Goal: Information Seeking & Learning: Learn about a topic

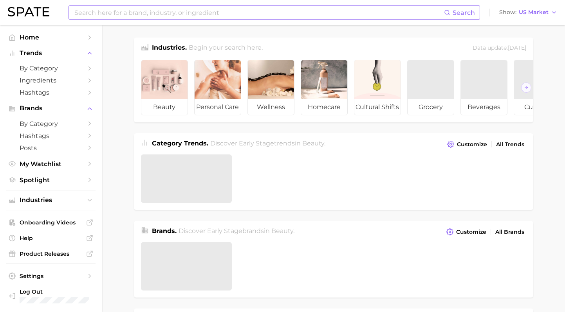
click at [140, 13] on input at bounding box center [259, 12] width 370 height 13
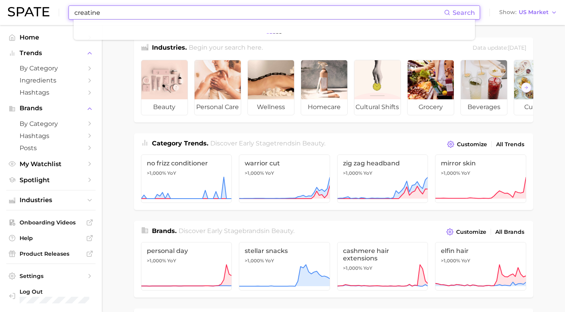
type input "creatine"
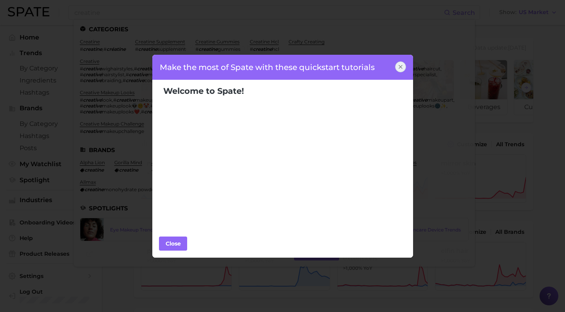
click at [404, 67] on div at bounding box center [400, 66] width 11 height 11
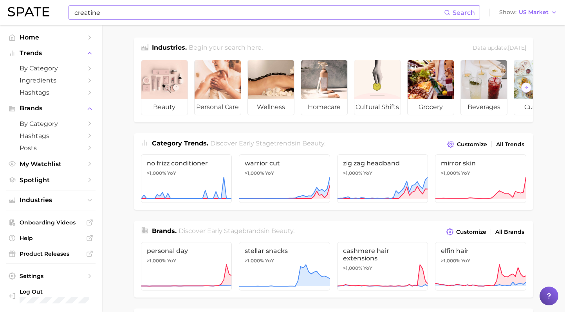
click at [345, 11] on input "creatine" at bounding box center [259, 12] width 370 height 13
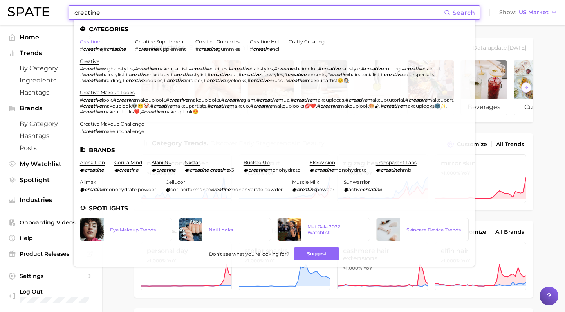
click at [86, 42] on link "creatine" at bounding box center [90, 42] width 20 height 6
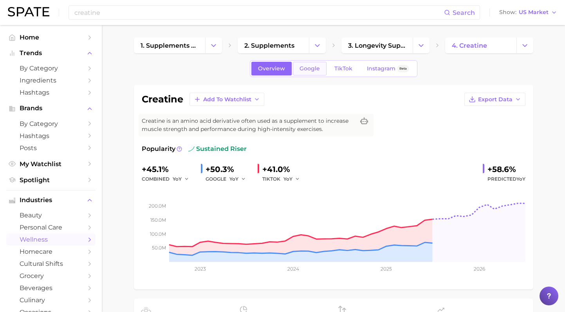
click at [307, 69] on span "Google" at bounding box center [310, 68] width 20 height 7
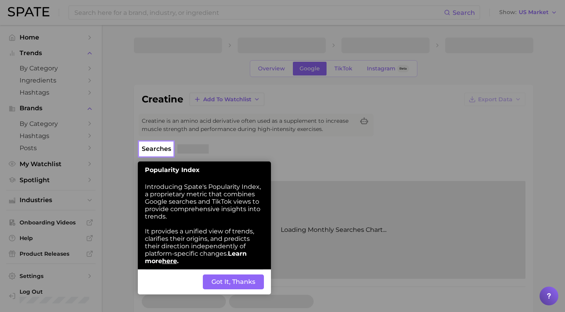
click at [225, 286] on button "Got It, Thanks" at bounding box center [233, 282] width 61 height 15
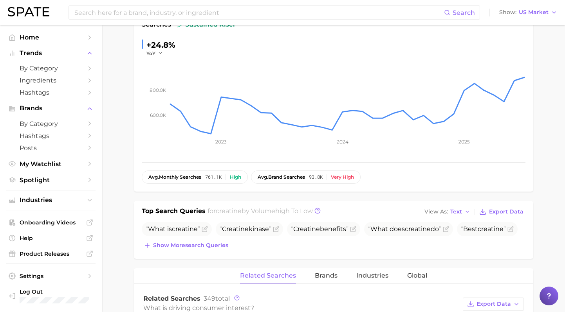
scroll to position [126, 0]
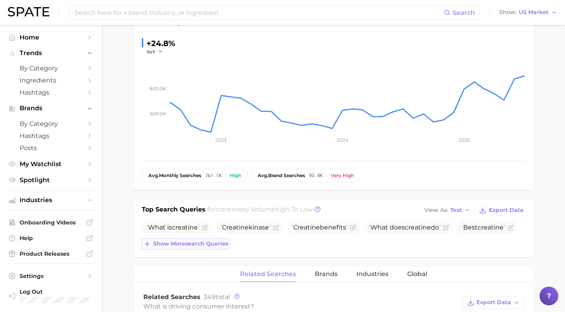
click at [209, 247] on span "Show more search queries" at bounding box center [190, 244] width 75 height 7
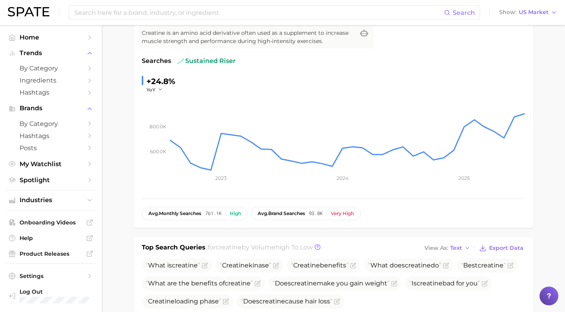
scroll to position [0, 0]
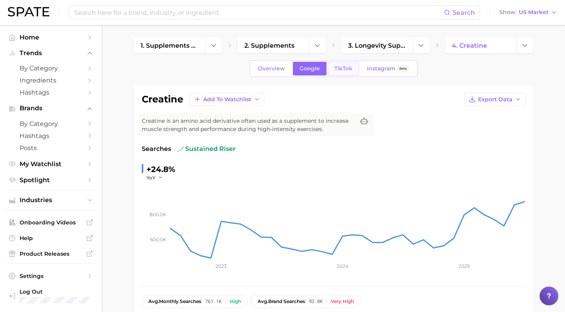
click at [343, 70] on span "TikTok" at bounding box center [343, 68] width 18 height 7
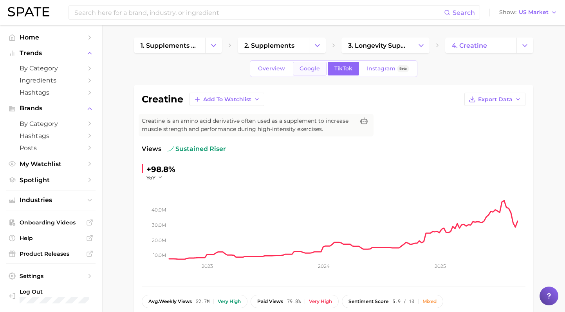
click at [310, 74] on link "Google" at bounding box center [310, 69] width 34 height 14
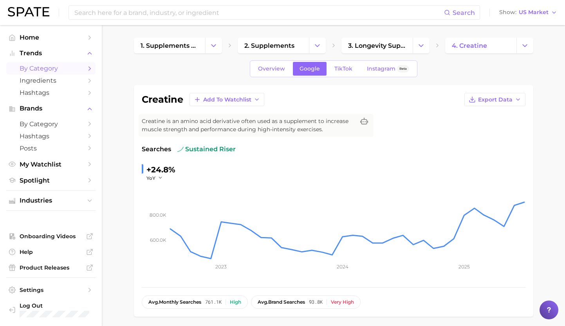
click at [54, 72] on span "by Category" at bounding box center [51, 68] width 63 height 7
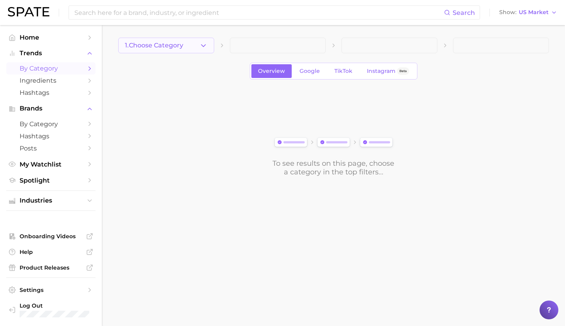
click at [200, 48] on icon "button" at bounding box center [203, 45] width 8 height 8
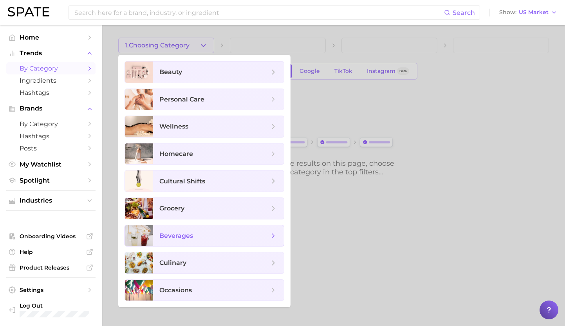
click at [182, 244] on span "beverages" at bounding box center [218, 235] width 131 height 21
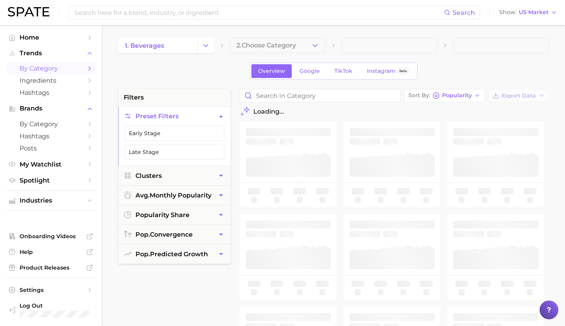
click at [319, 45] on button "2. Choose Category" at bounding box center [278, 46] width 96 height 16
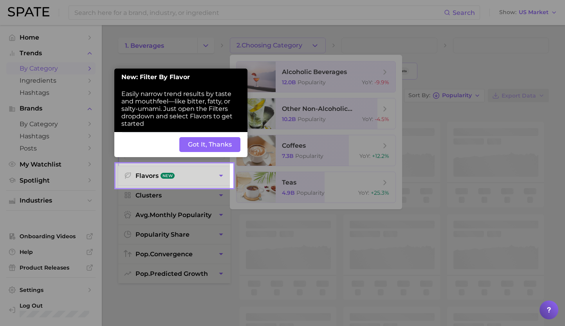
click at [214, 141] on button "Got It, Thanks" at bounding box center [209, 144] width 61 height 15
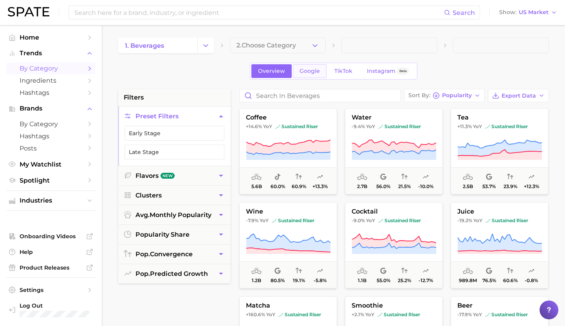
click at [314, 72] on span "Google" at bounding box center [310, 71] width 20 height 7
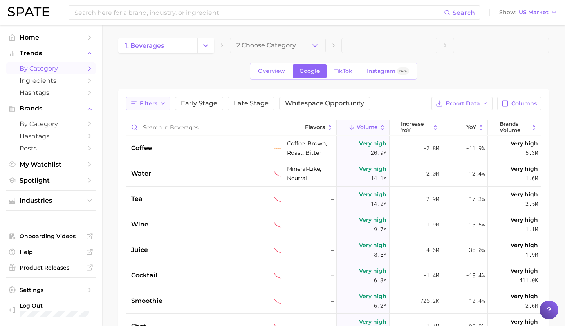
click at [164, 103] on polyline "button" at bounding box center [162, 104] width 3 height 2
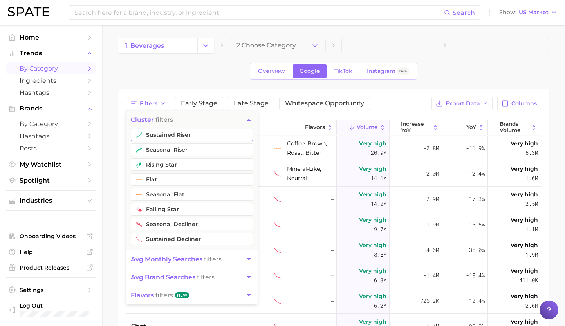
click at [181, 132] on button "sustained riser" at bounding box center [192, 134] width 122 height 13
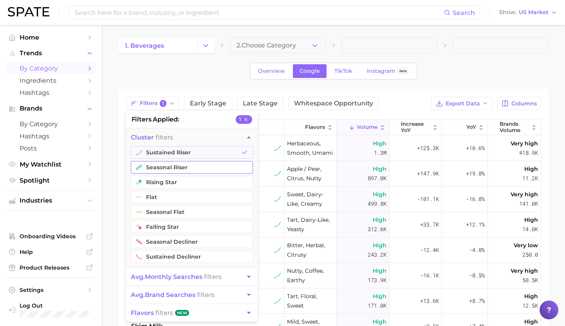
click at [160, 162] on button "seasonal riser" at bounding box center [192, 167] width 122 height 13
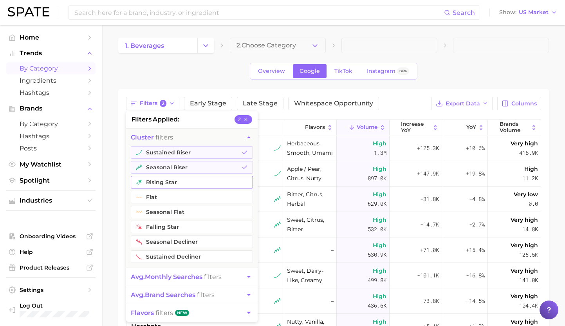
click at [162, 182] on button "rising star" at bounding box center [192, 182] width 122 height 13
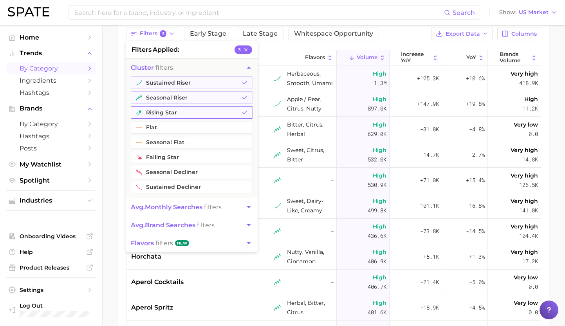
scroll to position [88, 0]
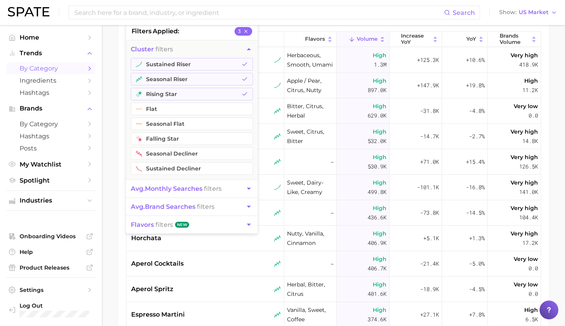
click at [230, 187] on button "avg. monthly searches filters" at bounding box center [192, 189] width 132 height 18
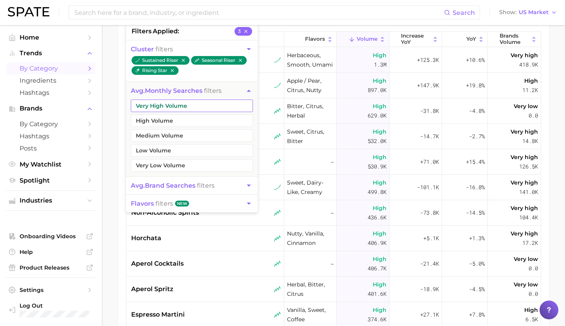
click at [208, 105] on button "Very High Volume" at bounding box center [192, 105] width 122 height 13
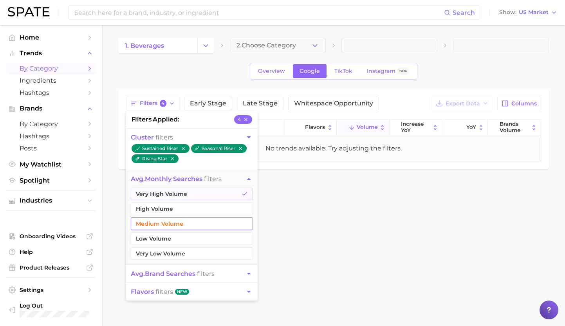
click at [171, 211] on button "High Volume" at bounding box center [192, 208] width 122 height 13
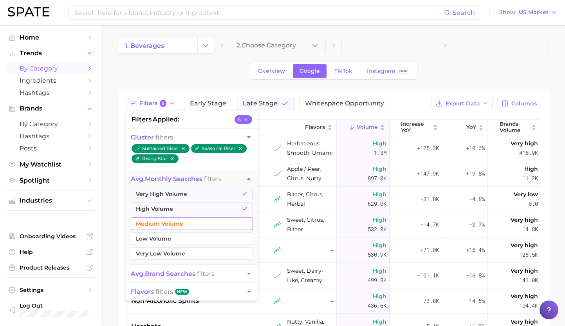
click at [170, 226] on button "Medium Volume" at bounding box center [192, 223] width 122 height 13
click at [520, 54] on div "1. beverages 2. Choose Category Overview Google TikTok Instagram Beta Filters 6…" at bounding box center [333, 245] width 431 height 415
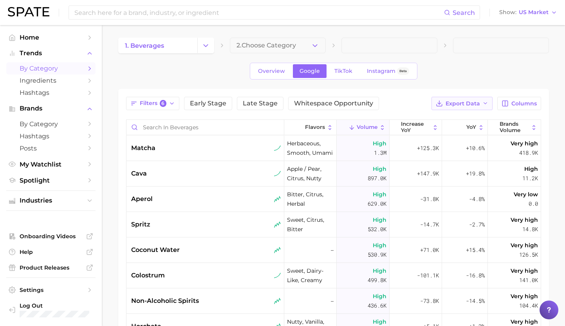
click at [467, 101] on span "Export Data" at bounding box center [463, 103] width 34 height 7
click at [525, 100] on span "Columns" at bounding box center [523, 103] width 25 height 7
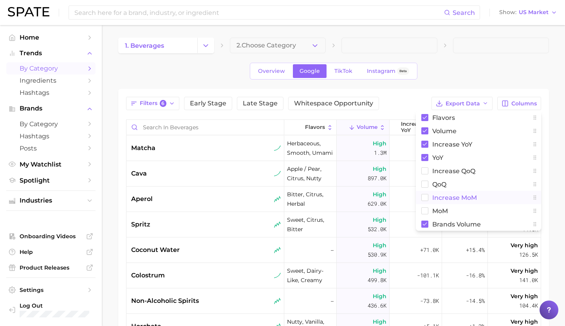
click at [422, 197] on rect at bounding box center [424, 197] width 7 height 7
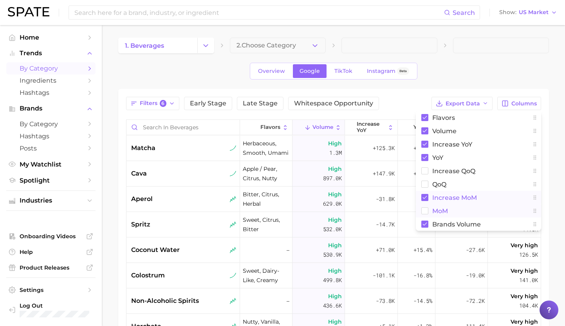
click at [424, 209] on rect at bounding box center [424, 210] width 7 height 7
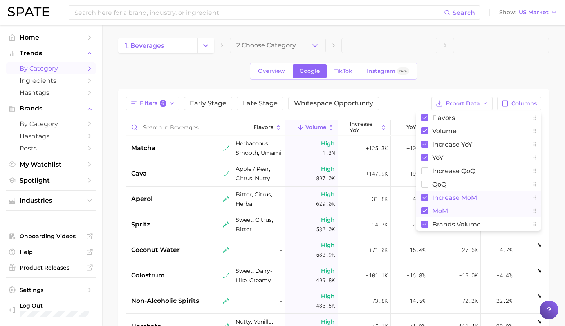
click at [515, 49] on span at bounding box center [501, 46] width 96 height 16
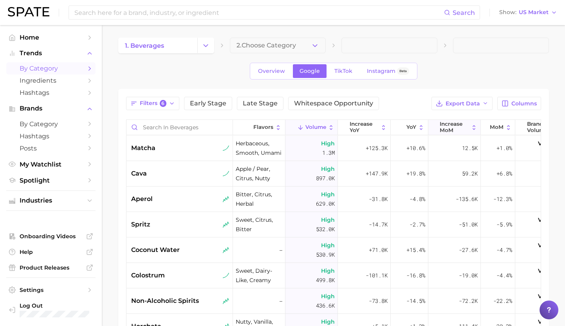
click at [448, 129] on span "increase MoM" at bounding box center [454, 127] width 29 height 12
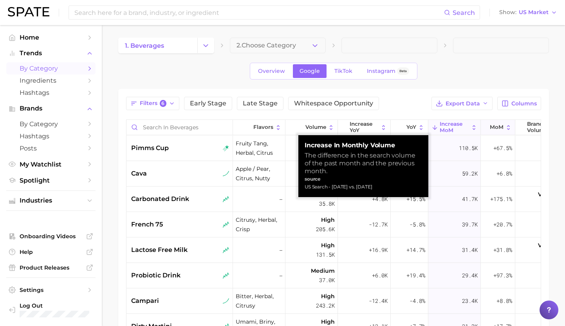
click at [494, 125] on span "MoM" at bounding box center [497, 127] width 14 height 6
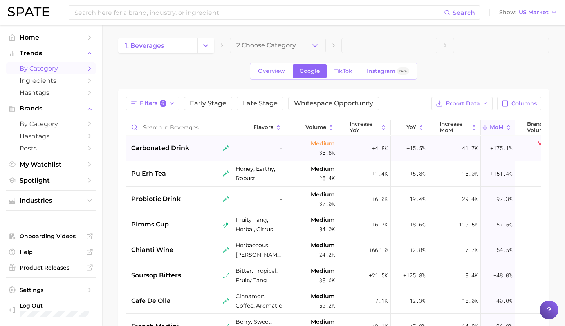
click at [175, 147] on span "carbonated drink" at bounding box center [160, 147] width 58 height 9
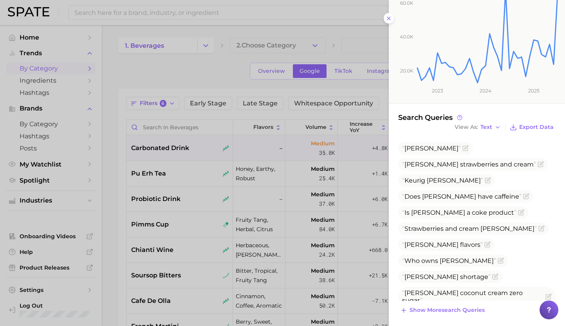
scroll to position [133, 0]
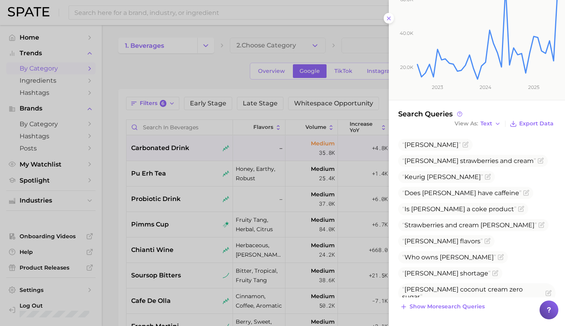
click at [201, 232] on div at bounding box center [282, 163] width 565 height 326
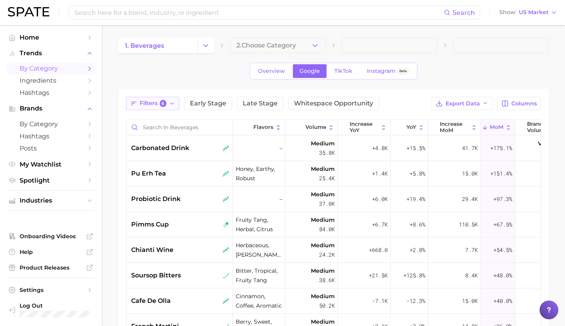
click at [157, 107] on button "Filters 6" at bounding box center [153, 103] width 54 height 13
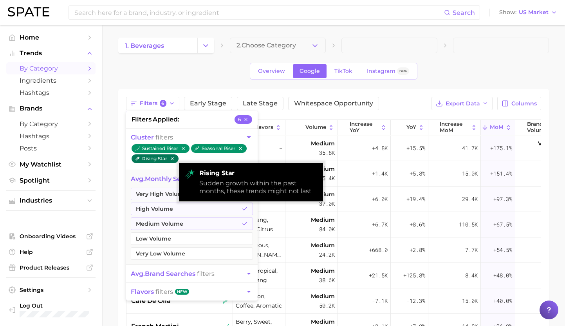
click at [173, 159] on icon "button" at bounding box center [171, 158] width 3 height 3
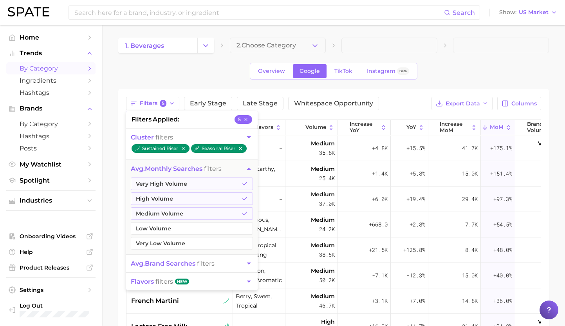
click at [215, 74] on div "Overview Google TikTok Instagram Beta" at bounding box center [333, 71] width 431 height 17
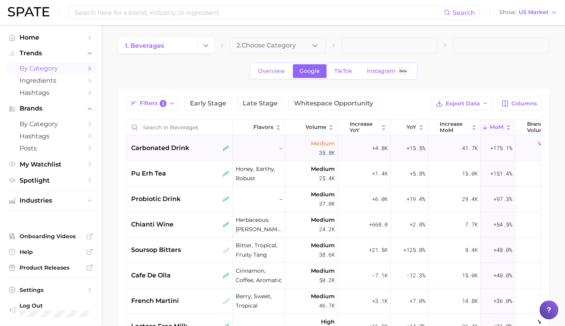
click at [201, 154] on div "carbonated drink" at bounding box center [179, 147] width 106 height 25
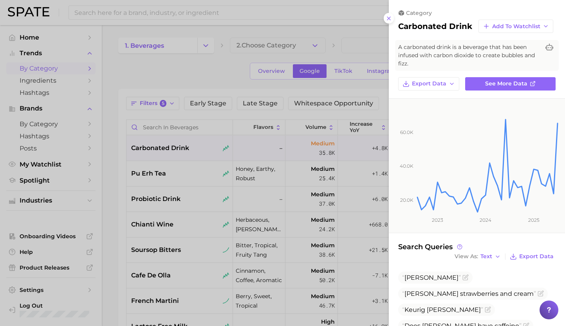
click at [167, 195] on div at bounding box center [282, 163] width 565 height 326
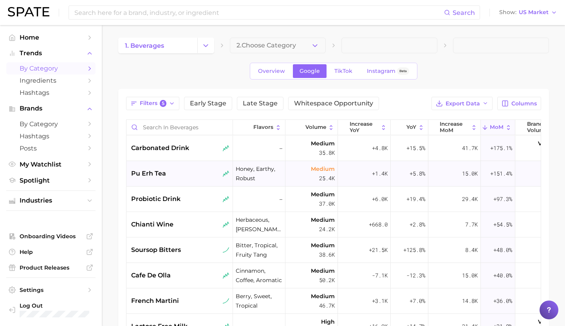
click at [184, 179] on div "pu erh tea" at bounding box center [179, 173] width 106 height 25
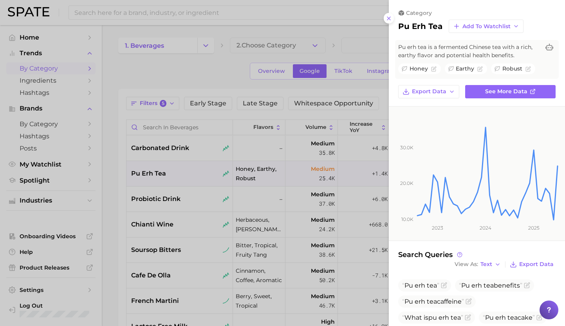
click at [153, 214] on div at bounding box center [282, 163] width 565 height 326
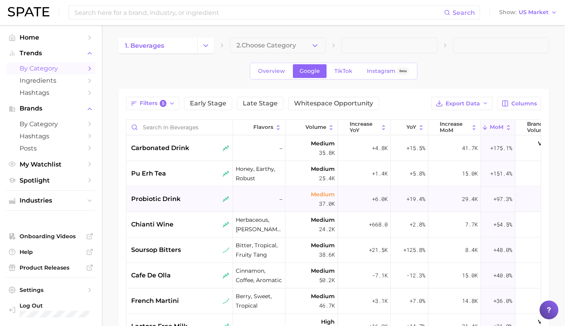
click at [181, 201] on div "probiotic drink" at bounding box center [180, 198] width 99 height 9
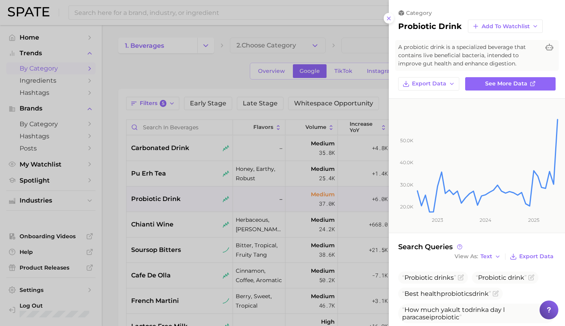
click at [239, 204] on div at bounding box center [282, 163] width 565 height 326
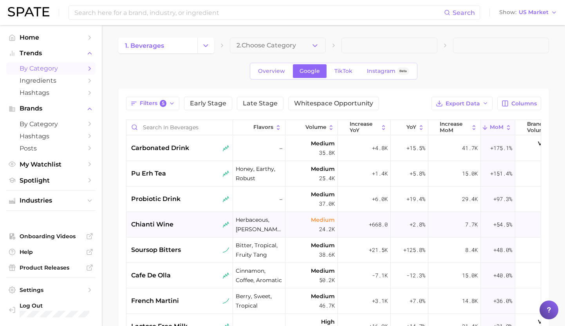
click at [187, 225] on div "chianti wine" at bounding box center [180, 224] width 99 height 9
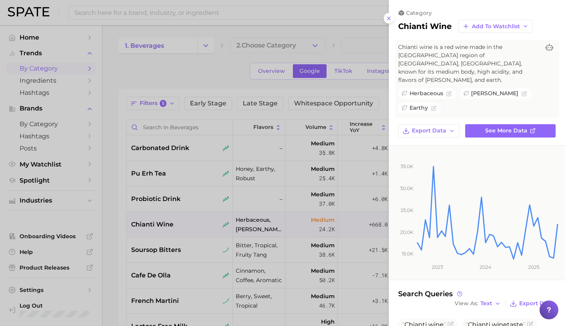
click at [227, 193] on div at bounding box center [282, 163] width 565 height 326
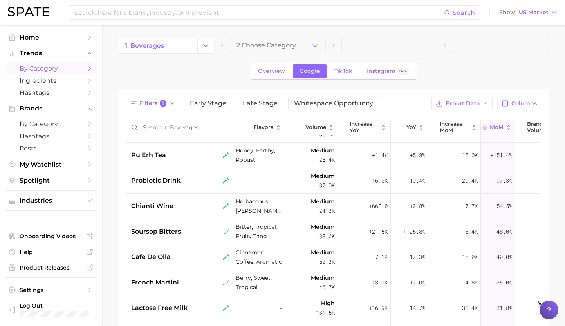
scroll to position [32, 0]
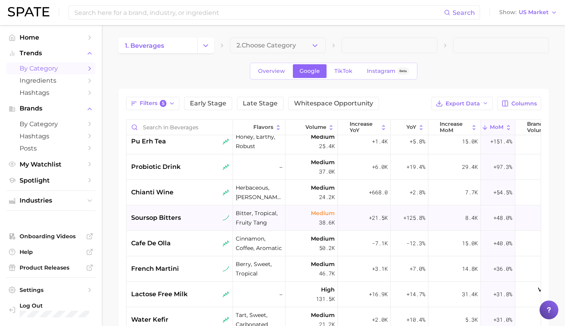
click at [194, 219] on div "soursop bitters" at bounding box center [180, 217] width 99 height 9
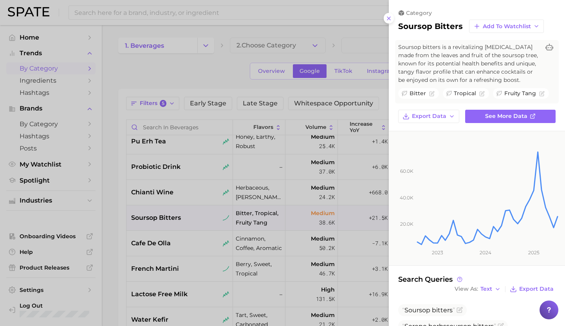
click at [191, 255] on div at bounding box center [282, 163] width 565 height 326
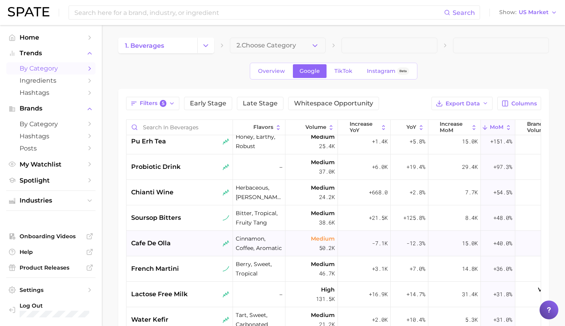
click at [195, 244] on div "cafe de olla" at bounding box center [180, 242] width 99 height 9
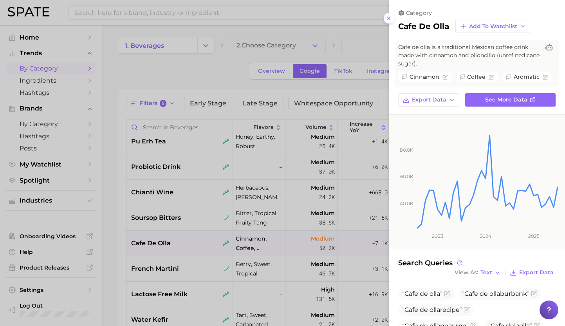
click at [188, 283] on div at bounding box center [282, 163] width 565 height 326
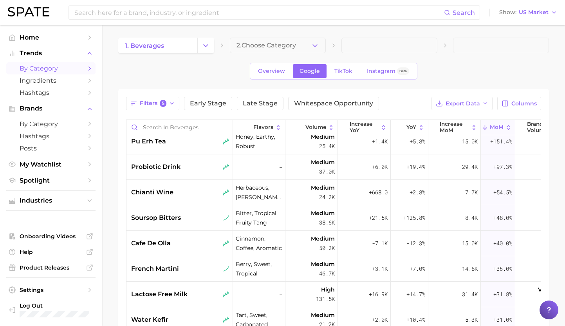
click at [195, 269] on div "french martini" at bounding box center [180, 268] width 99 height 9
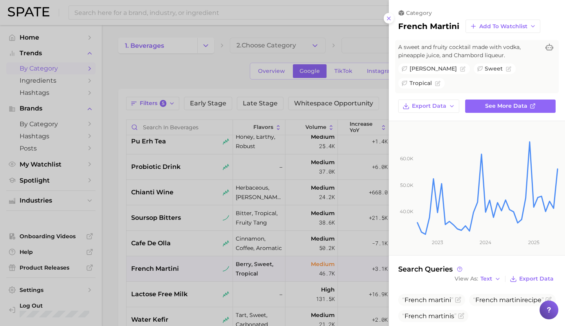
click at [193, 245] on div at bounding box center [282, 163] width 565 height 326
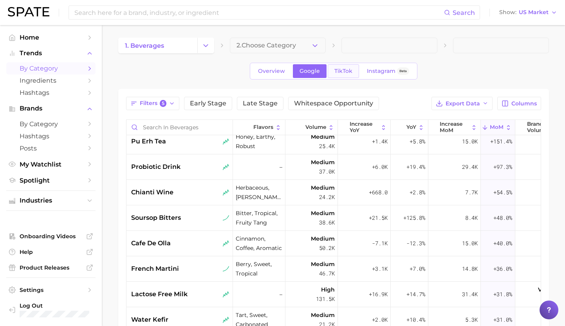
click at [352, 67] on link "TikTok" at bounding box center [343, 71] width 31 height 14
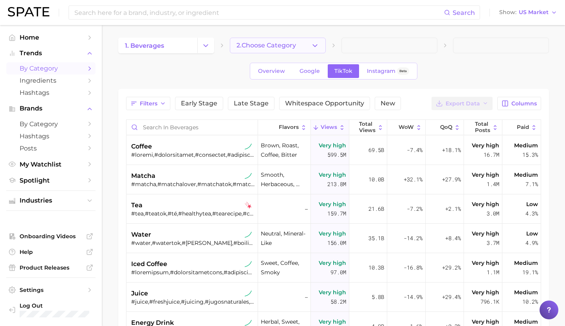
click at [283, 43] on span "2. Choose Category" at bounding box center [266, 45] width 60 height 7
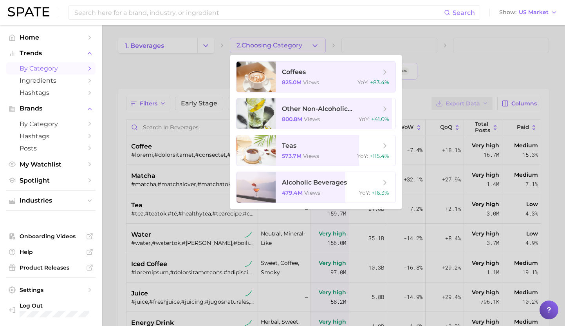
click at [189, 83] on div at bounding box center [282, 163] width 565 height 326
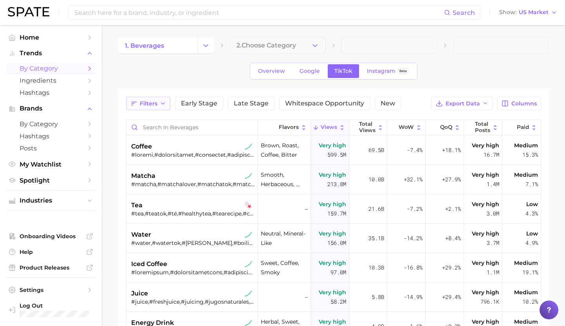
click at [152, 106] on span "Filters" at bounding box center [149, 103] width 18 height 7
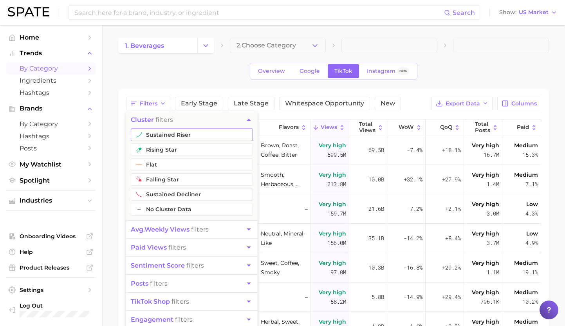
click at [190, 135] on button "sustained riser" at bounding box center [192, 134] width 122 height 13
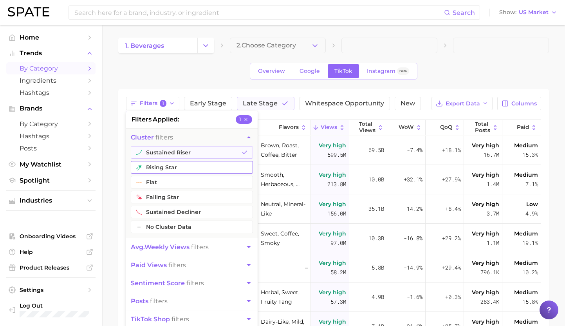
click at [174, 166] on button "rising star" at bounding box center [192, 167] width 122 height 13
click at [189, 250] on span "avg. weekly views" at bounding box center [160, 246] width 59 height 7
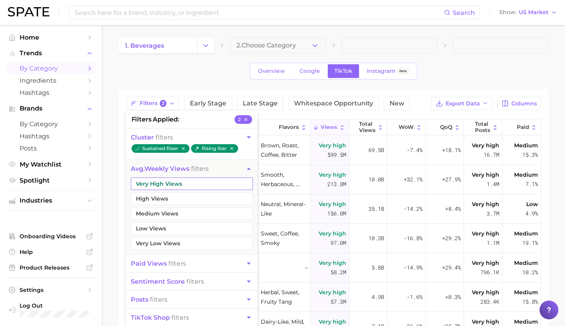
click at [194, 182] on button "Very High Views" at bounding box center [192, 183] width 122 height 13
click at [179, 202] on button "High Views" at bounding box center [192, 198] width 122 height 13
click at [179, 214] on button "Medium Views" at bounding box center [192, 213] width 122 height 13
click at [458, 67] on div "Overview Google TikTok Instagram Beta" at bounding box center [333, 71] width 431 height 17
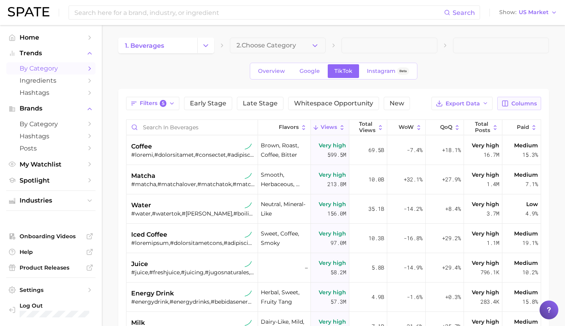
click at [518, 97] on button "Columns" at bounding box center [518, 103] width 43 height 13
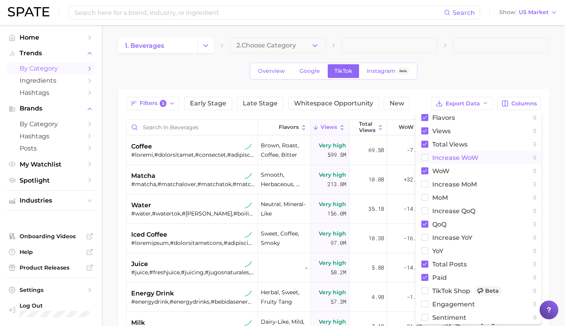
click at [435, 156] on span "Increase WoW" at bounding box center [455, 157] width 46 height 7
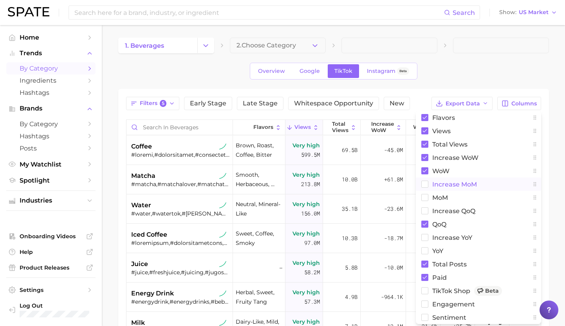
click at [430, 187] on button "increase MoM" at bounding box center [478, 183] width 125 height 13
click at [429, 198] on button "MoM" at bounding box center [478, 197] width 125 height 13
click at [424, 168] on rect at bounding box center [424, 170] width 7 height 7
click at [425, 152] on button "Increase WoW" at bounding box center [478, 157] width 125 height 13
click at [426, 239] on rect at bounding box center [424, 237] width 7 height 7
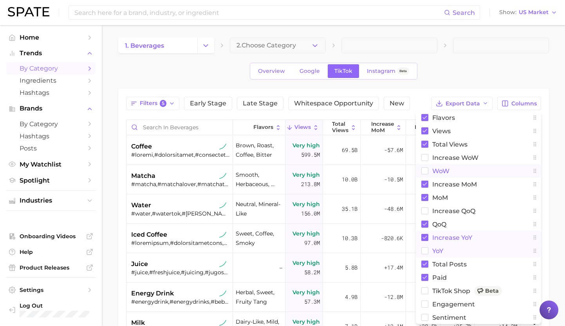
click at [426, 254] on button "YoY" at bounding box center [478, 250] width 125 height 13
click at [521, 60] on div "1. beverages 2. Choose Category Overview Google TikTok Instagram Beta Filters 5…" at bounding box center [333, 245] width 431 height 415
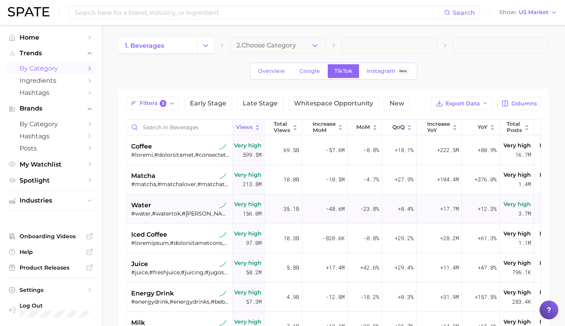
scroll to position [0, 82]
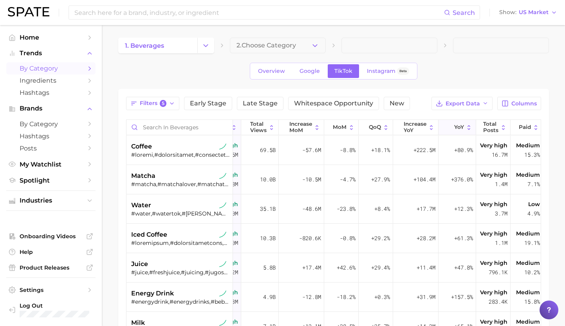
click at [462, 124] on button "YoY" at bounding box center [457, 127] width 38 height 15
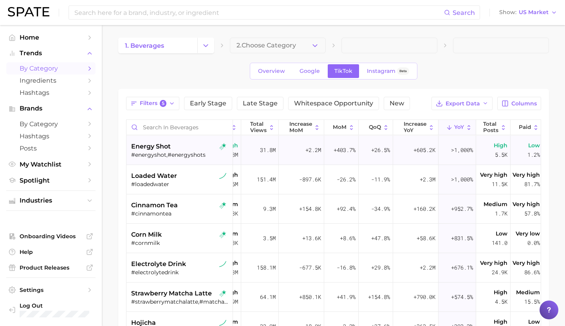
click at [152, 154] on div "#energyshot,#energyshots" at bounding box center [180, 154] width 99 height 7
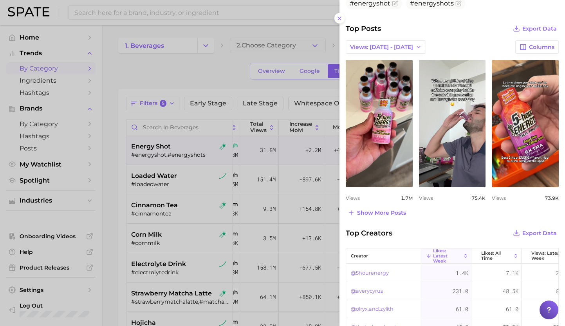
scroll to position [278, 0]
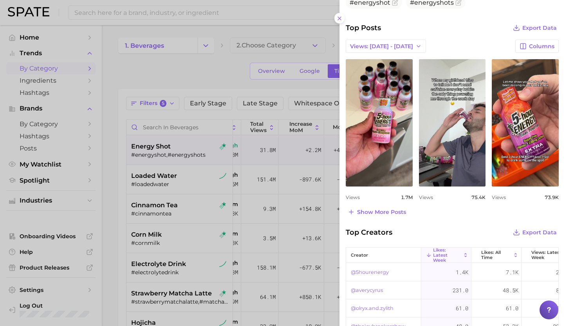
click at [154, 215] on div at bounding box center [282, 163] width 565 height 326
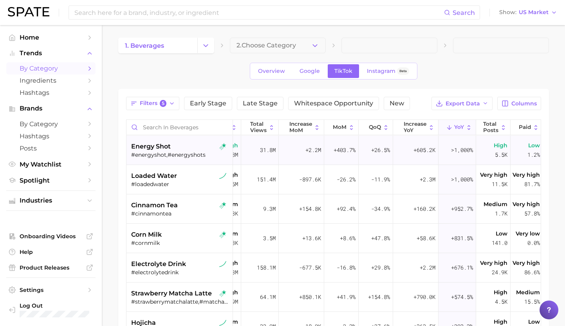
click at [175, 163] on div "energy shot #energyshot,#energyshots" at bounding box center [180, 149] width 99 height 29
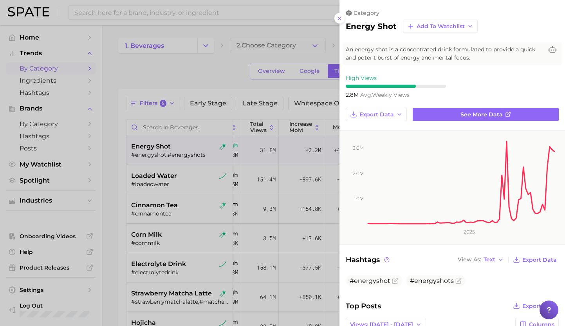
scroll to position [0, 0]
click at [171, 177] on div at bounding box center [282, 163] width 565 height 326
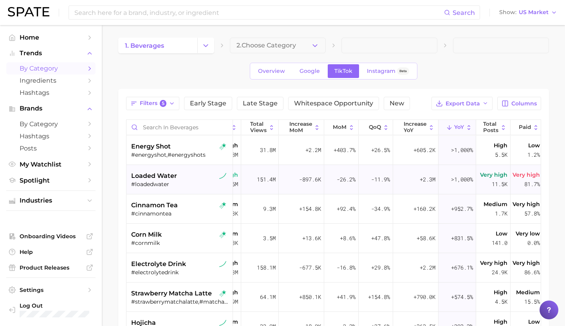
click at [159, 183] on div "#loadedwater" at bounding box center [180, 183] width 99 height 7
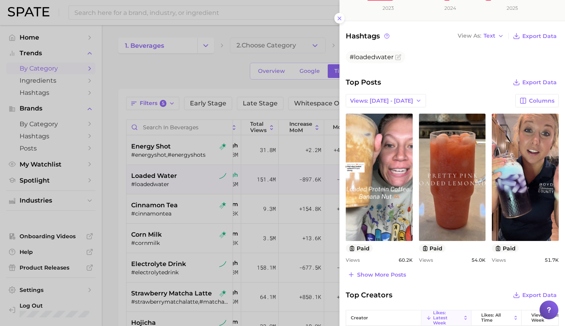
scroll to position [262, 0]
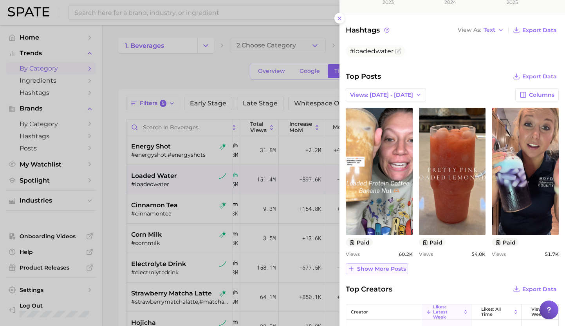
click at [383, 269] on span "Show more posts" at bounding box center [381, 268] width 49 height 7
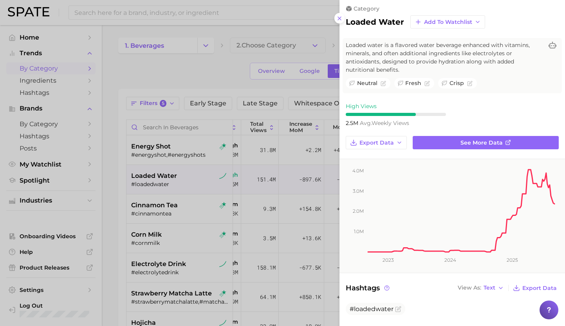
scroll to position [0, 0]
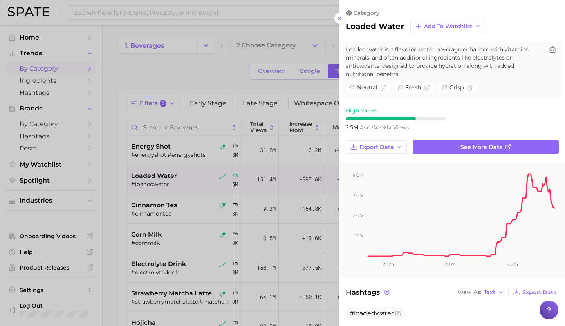
click at [230, 244] on div at bounding box center [282, 163] width 565 height 326
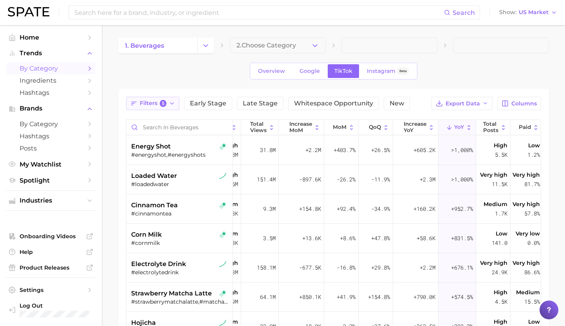
click at [149, 98] on button "Filters 5" at bounding box center [153, 103] width 54 height 13
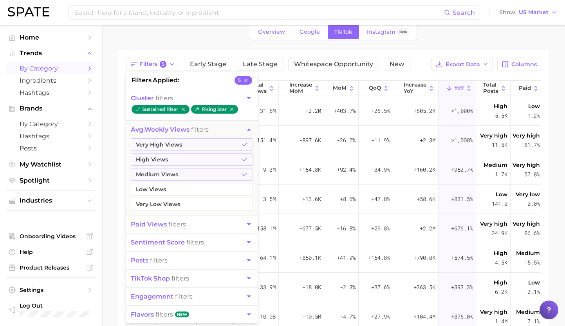
scroll to position [47, 0]
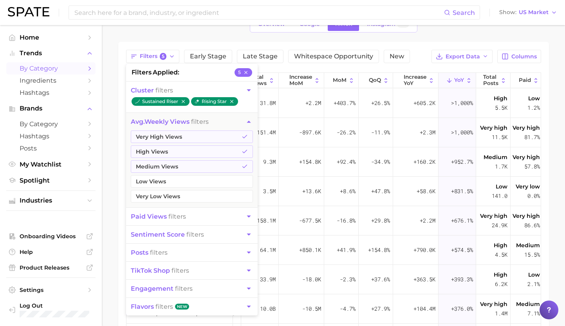
click at [195, 217] on button "paid views filters" at bounding box center [192, 216] width 132 height 18
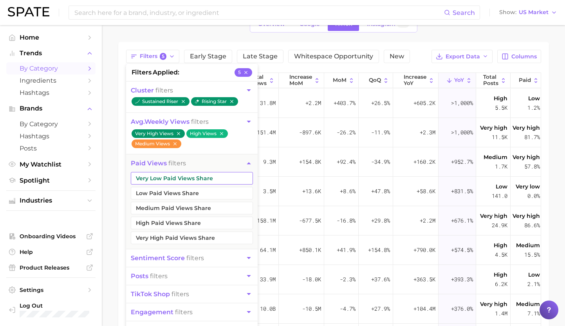
click at [201, 177] on button "Very Low Paid Views Share" at bounding box center [192, 178] width 122 height 13
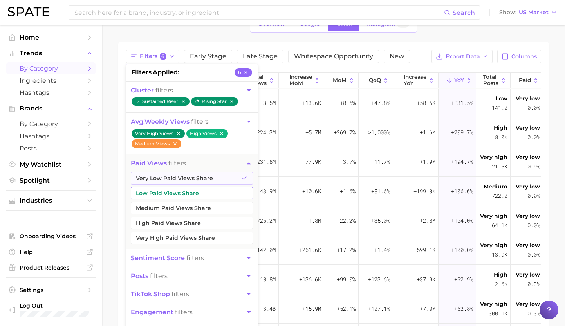
click at [191, 190] on button "Low Paid Views Share" at bounding box center [192, 193] width 122 height 13
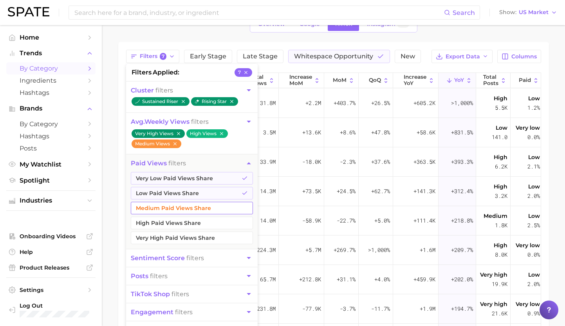
click at [186, 209] on button "Medium Paid Views Share" at bounding box center [192, 208] width 122 height 13
click at [182, 223] on button "High Paid Views Share" at bounding box center [192, 223] width 122 height 13
click at [106, 196] on main "1. beverages 2. Choose Category Overview Google TikTok Instagram Beta Filters 9…" at bounding box center [333, 211] width 463 height 467
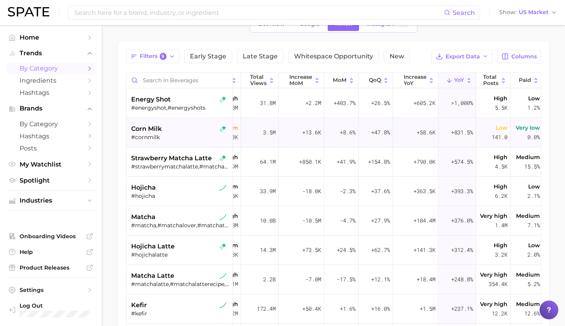
click at [174, 139] on div "#cornmilk" at bounding box center [180, 137] width 99 height 7
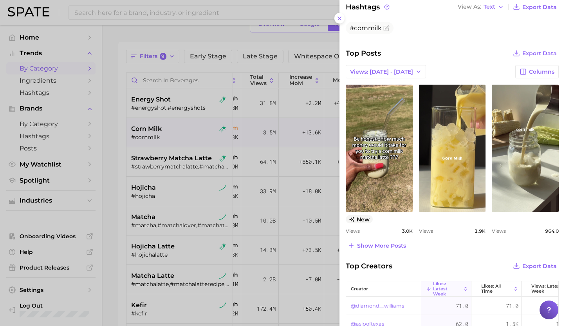
scroll to position [270, 0]
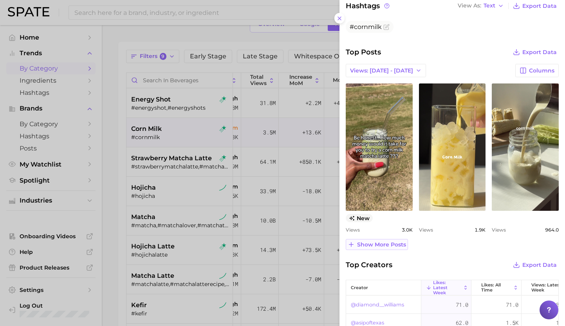
click at [384, 242] on span "Show more posts" at bounding box center [381, 244] width 49 height 7
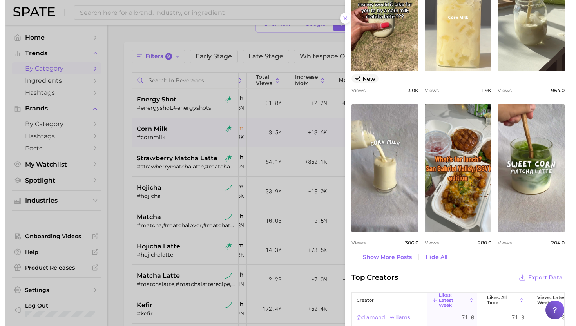
scroll to position [0, 0]
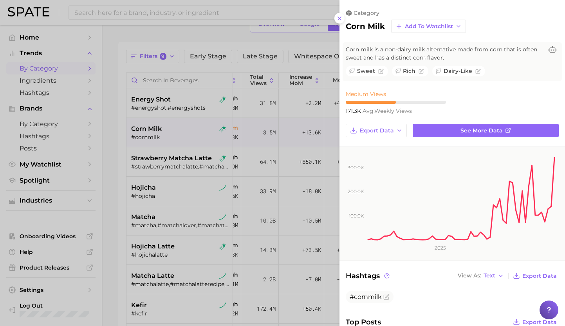
click at [361, 28] on h2 "corn milk" at bounding box center [365, 26] width 39 height 9
copy div "corn milk Add to Watchlist"
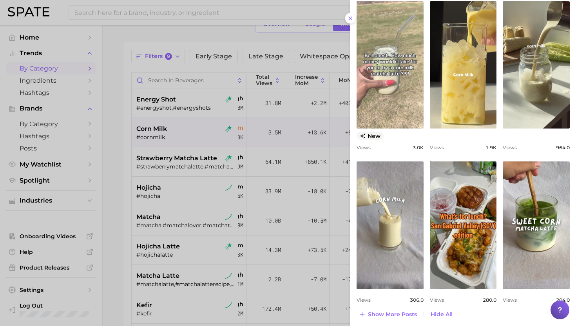
scroll to position [350, 0]
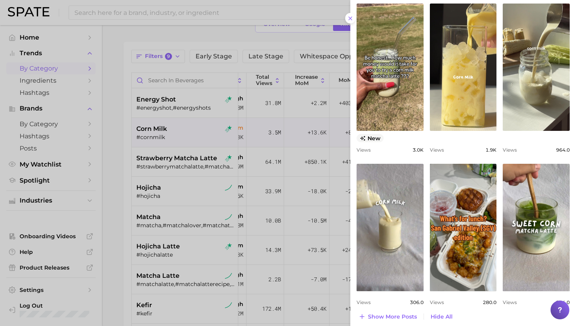
click at [209, 162] on div at bounding box center [288, 163] width 576 height 326
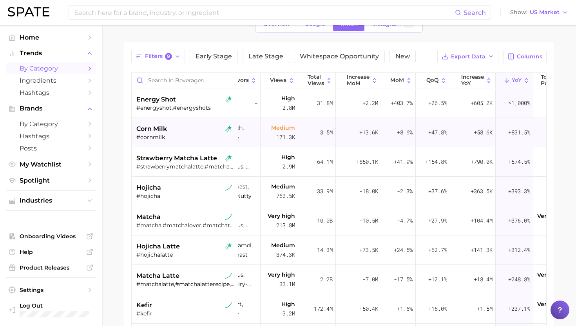
scroll to position [0, 19]
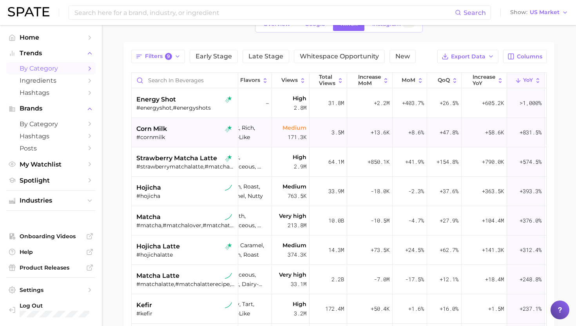
click at [169, 134] on div "#cornmilk" at bounding box center [185, 137] width 99 height 7
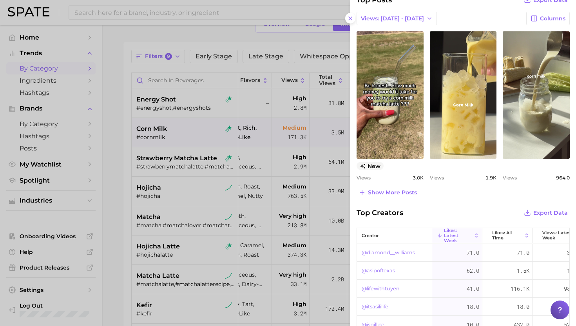
scroll to position [320, 0]
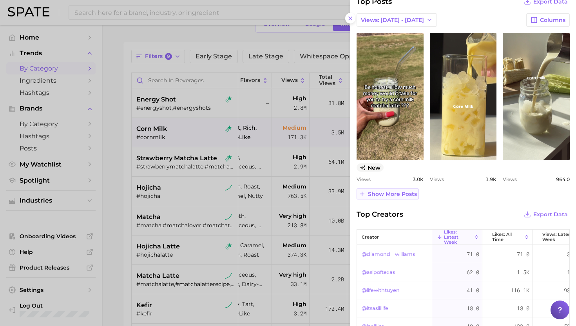
click at [392, 194] on span "Show more posts" at bounding box center [392, 194] width 49 height 7
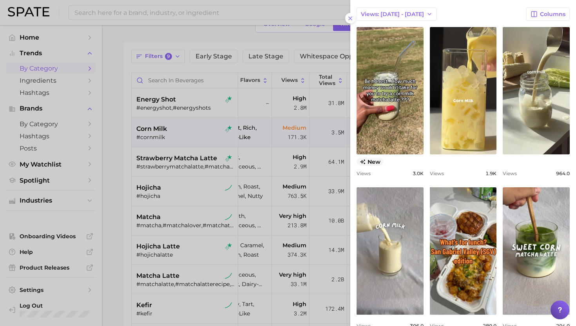
scroll to position [324, 0]
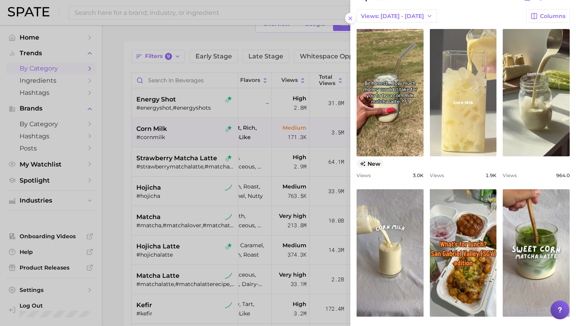
click at [455, 135] on link "view post on TikTok" at bounding box center [462, 92] width 67 height 127
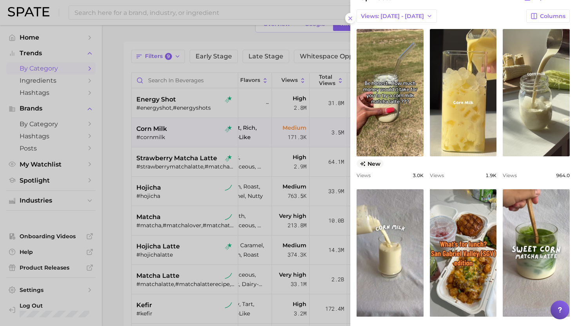
click at [183, 154] on div at bounding box center [288, 163] width 576 height 326
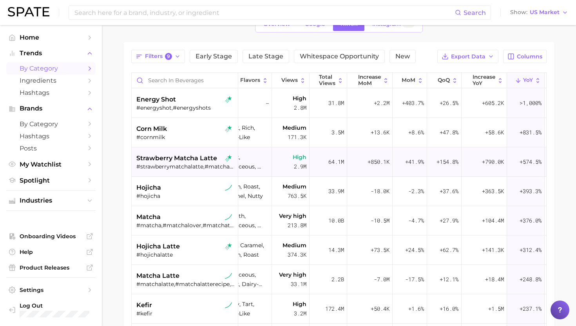
click at [170, 162] on span "strawberry matcha latte" at bounding box center [176, 157] width 81 height 9
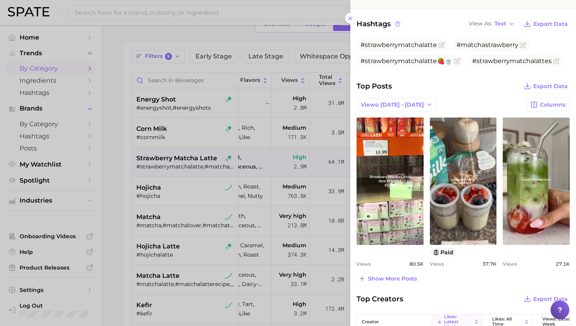
scroll to position [254, 0]
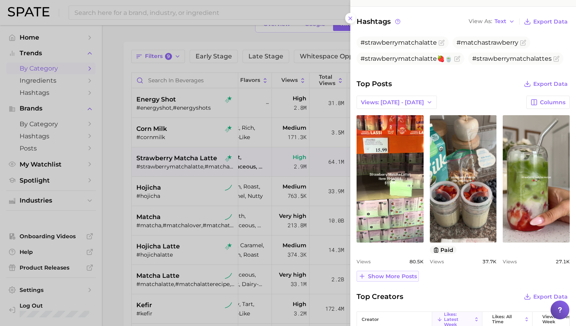
click at [396, 273] on span "Show more posts" at bounding box center [392, 276] width 49 height 7
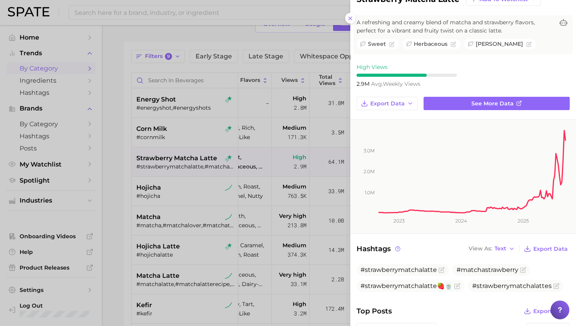
scroll to position [0, 0]
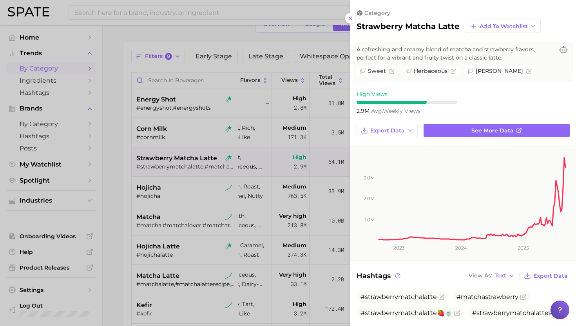
click at [402, 22] on h2 "strawberry matcha latte" at bounding box center [407, 26] width 103 height 9
copy div "strawberry matcha latte Add to Watchlist"
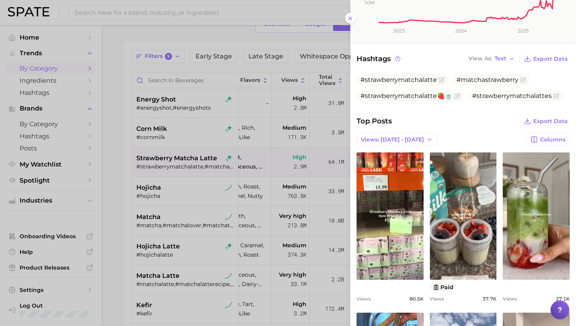
scroll to position [222, 0]
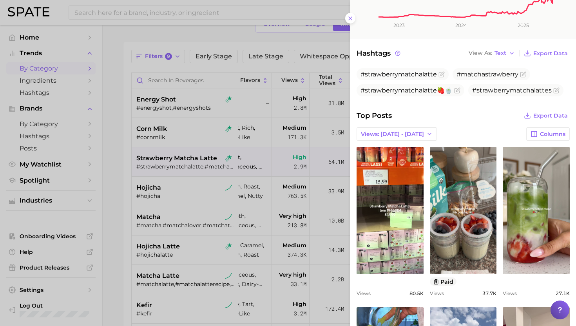
click at [209, 194] on div at bounding box center [288, 163] width 576 height 326
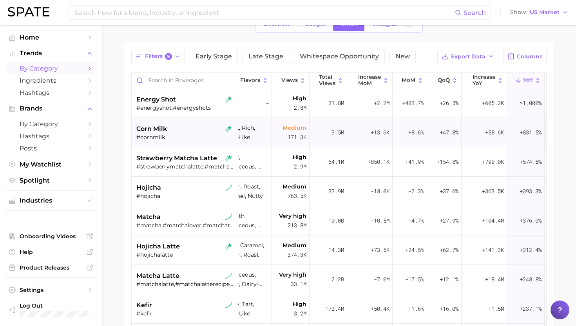
click at [168, 128] on div "corn milk" at bounding box center [185, 128] width 99 height 9
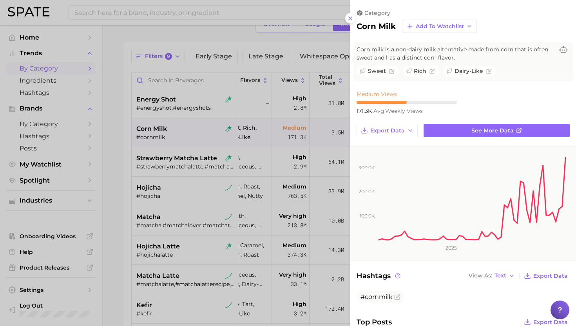
click at [224, 172] on div at bounding box center [288, 163] width 576 height 326
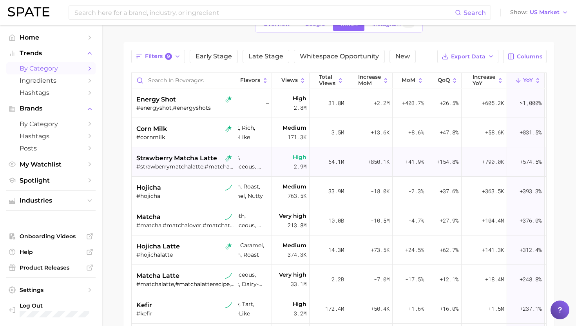
click at [192, 159] on span "strawberry matcha latte" at bounding box center [176, 157] width 81 height 9
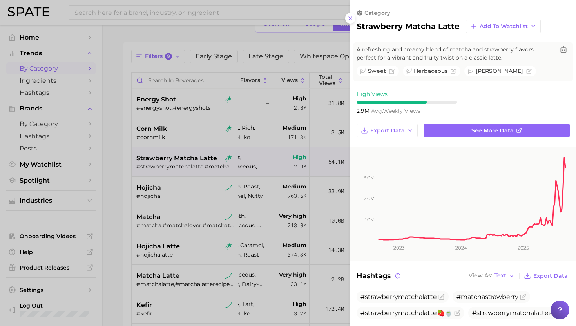
click at [294, 206] on div at bounding box center [288, 163] width 576 height 326
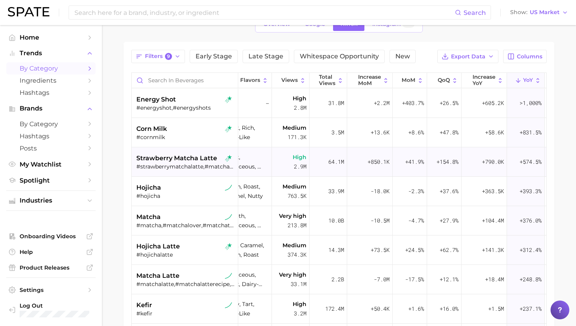
click at [179, 155] on span "strawberry matcha latte" at bounding box center [176, 157] width 81 height 9
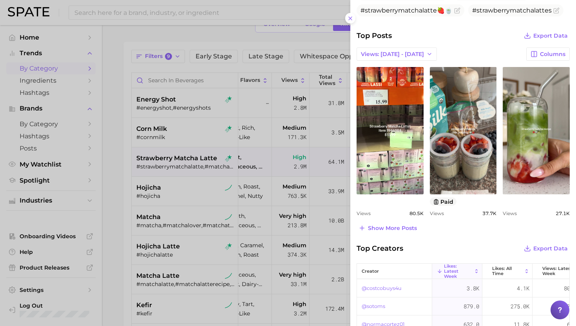
scroll to position [303, 0]
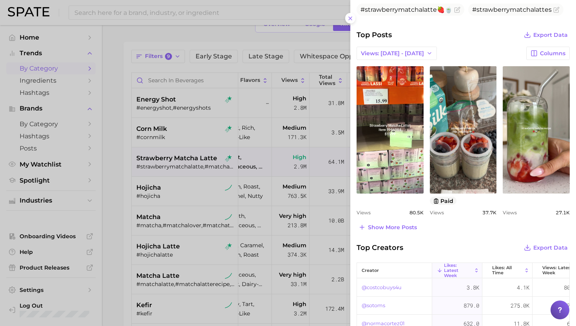
click at [393, 232] on div "Show more posts" at bounding box center [462, 227] width 213 height 11
click at [384, 227] on span "Show more posts" at bounding box center [392, 227] width 49 height 7
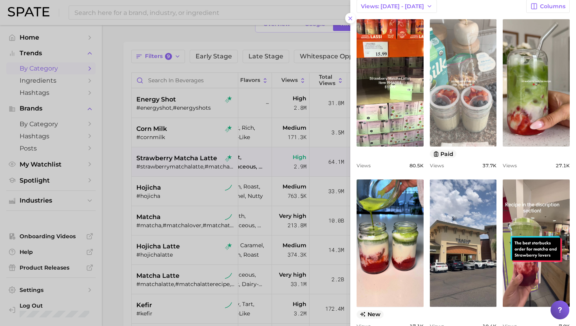
scroll to position [343, 0]
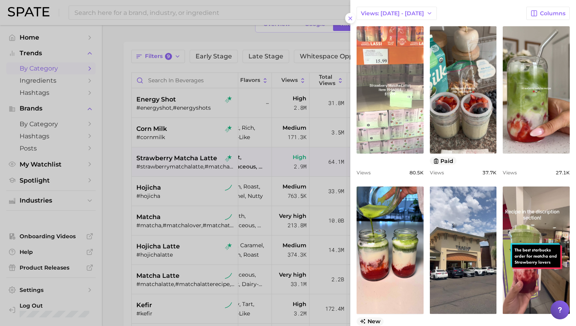
click at [394, 106] on link "view post on TikTok" at bounding box center [389, 89] width 67 height 127
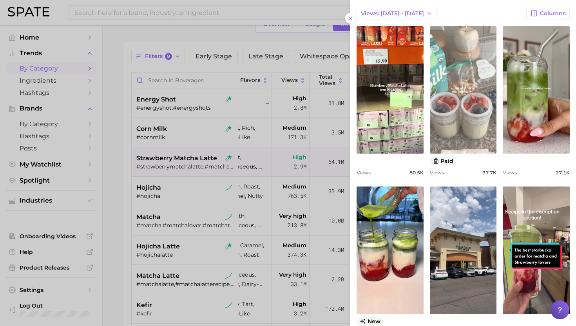
click at [445, 106] on link "view post on TikTok" at bounding box center [462, 89] width 67 height 127
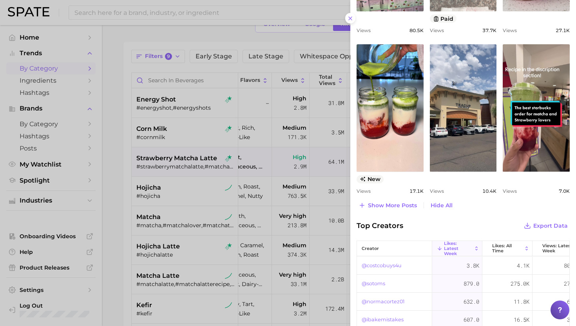
scroll to position [487, 0]
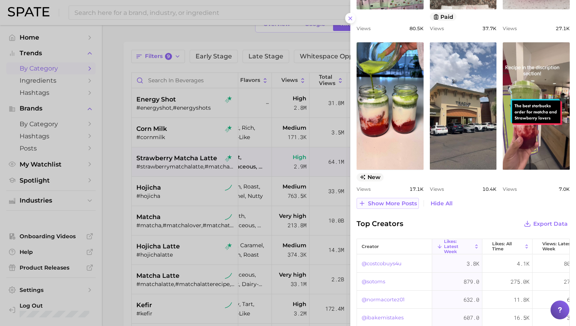
click at [386, 206] on button "Show more posts" at bounding box center [387, 203] width 62 height 11
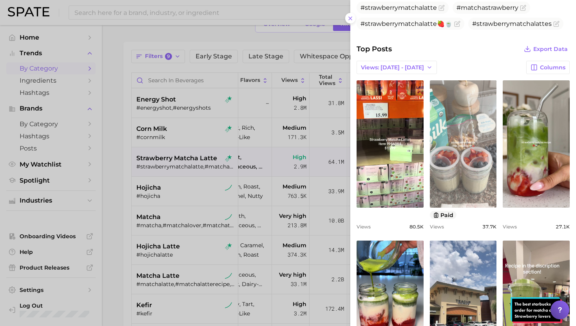
scroll to position [312, 0]
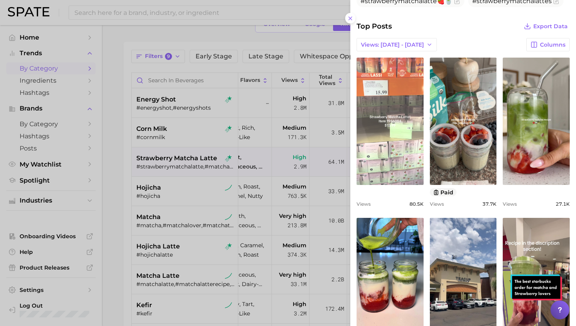
click at [388, 134] on link "view post on TikTok" at bounding box center [389, 121] width 67 height 127
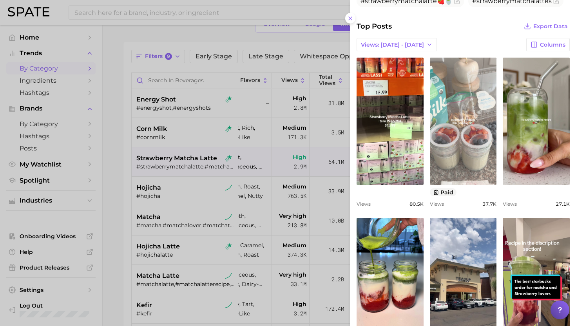
scroll to position [0, 0]
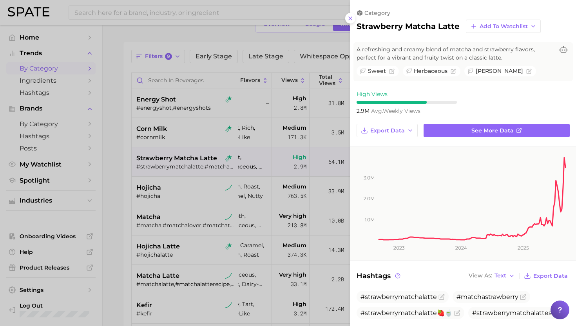
click at [265, 202] on div at bounding box center [288, 163] width 576 height 326
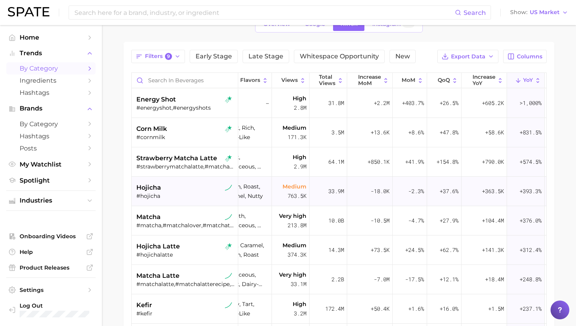
click at [199, 192] on div "hojicha" at bounding box center [185, 187] width 99 height 9
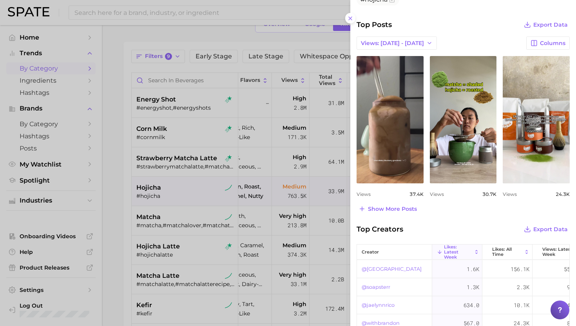
scroll to position [298, 0]
click at [389, 206] on span "Show more posts" at bounding box center [392, 208] width 49 height 7
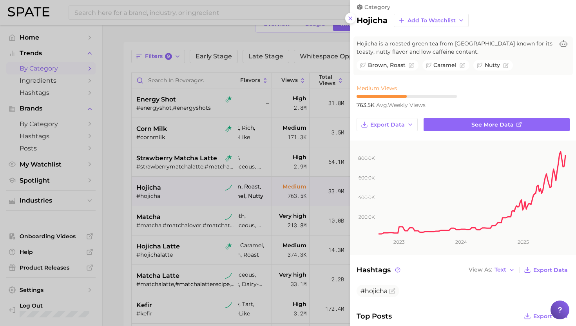
scroll to position [0, 0]
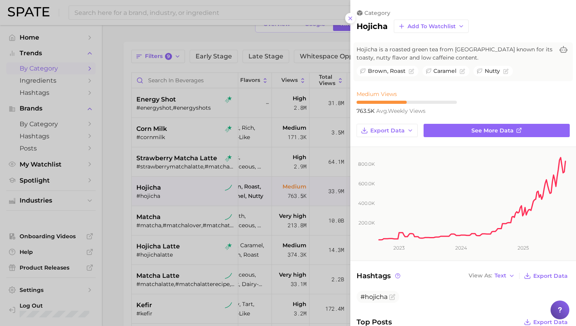
click at [274, 195] on div at bounding box center [288, 163] width 576 height 326
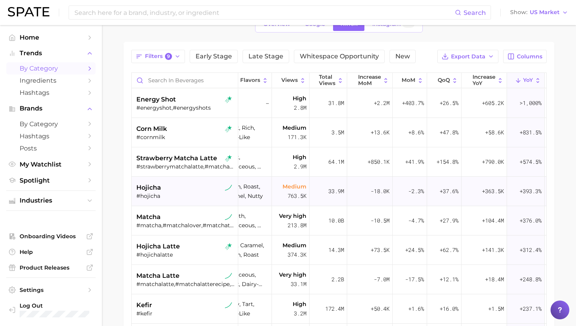
click at [183, 195] on div "#hojicha" at bounding box center [185, 195] width 99 height 7
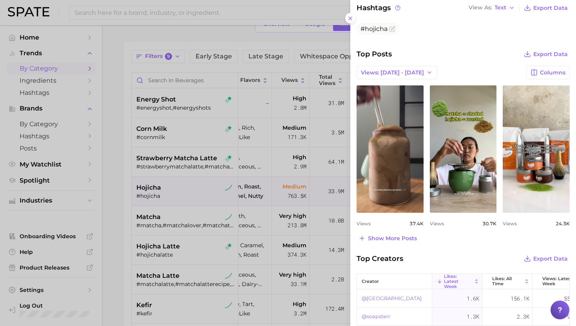
scroll to position [272, 0]
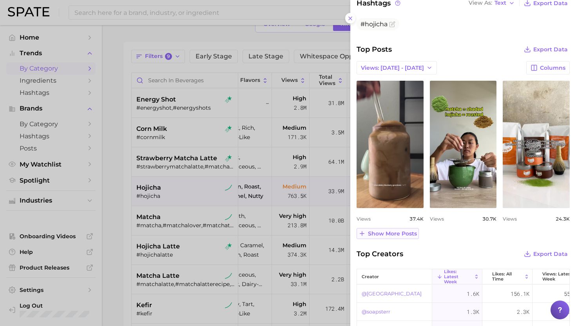
click at [393, 230] on span "Show more posts" at bounding box center [392, 233] width 49 height 7
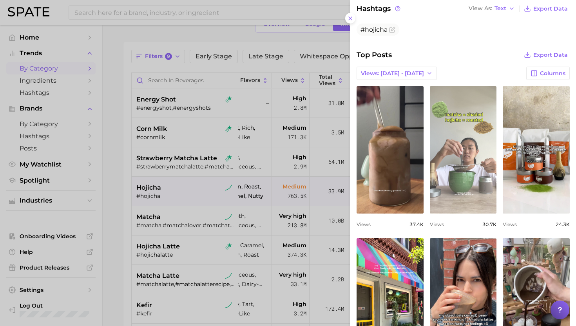
scroll to position [265, 0]
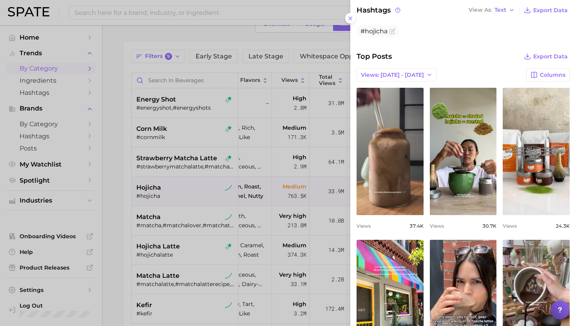
click at [223, 197] on div at bounding box center [288, 163] width 576 height 326
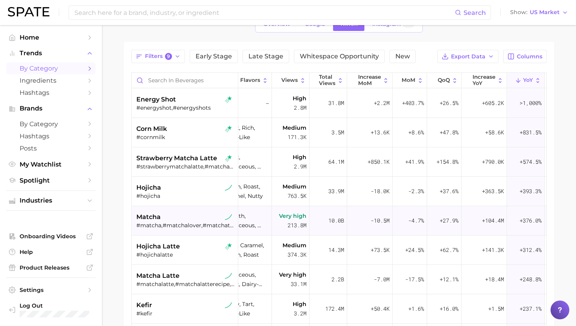
click at [200, 213] on div "matcha" at bounding box center [185, 216] width 99 height 9
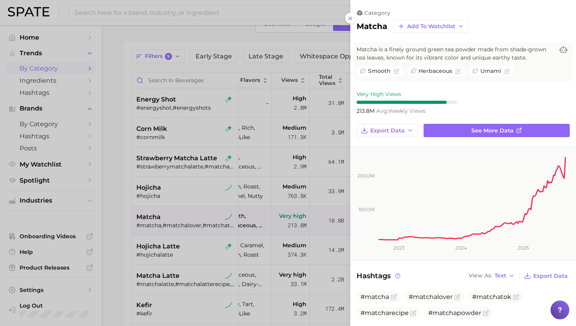
scroll to position [0, 0]
click at [196, 254] on div at bounding box center [288, 163] width 576 height 326
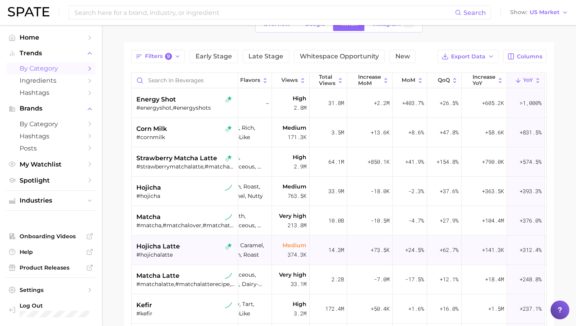
click at [203, 250] on div "hojicha latte" at bounding box center [185, 246] width 99 height 9
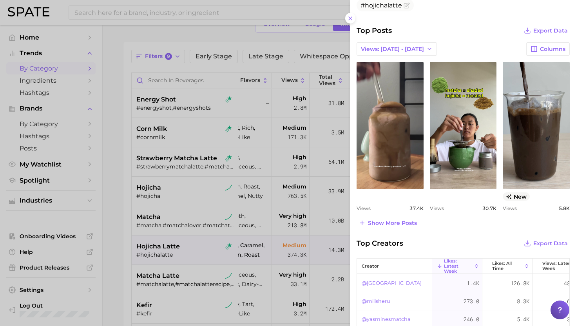
scroll to position [325, 0]
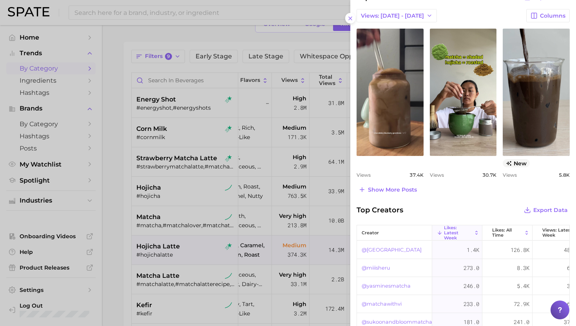
click at [157, 235] on div at bounding box center [288, 163] width 576 height 326
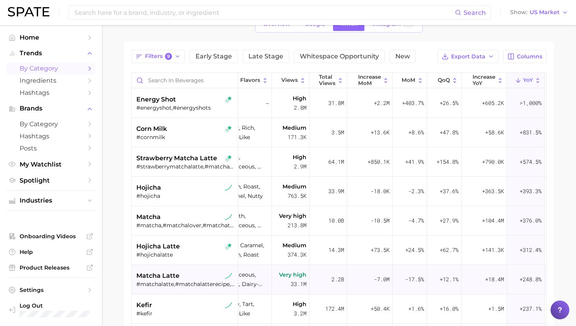
click at [185, 271] on div "matcha latte #matchalatte,#matchalatterecipe,#matchalattetutorial,#matchalattes…" at bounding box center [185, 279] width 99 height 29
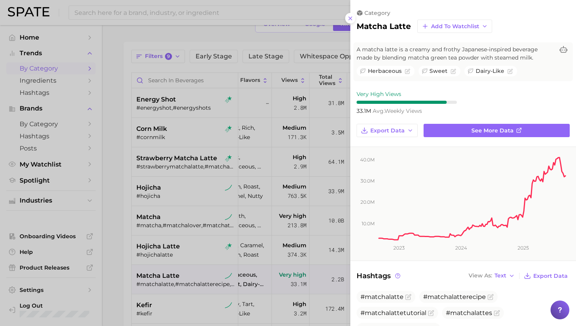
scroll to position [0, 0]
click at [196, 217] on div at bounding box center [288, 163] width 576 height 326
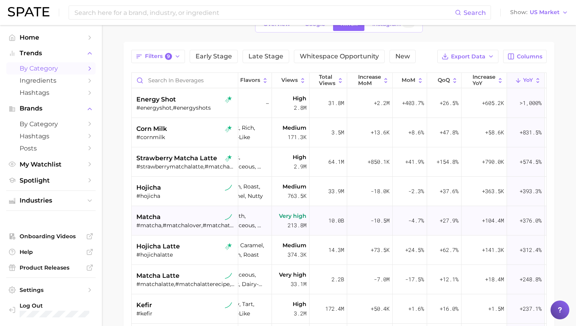
click at [186, 218] on div "matcha" at bounding box center [185, 216] width 99 height 9
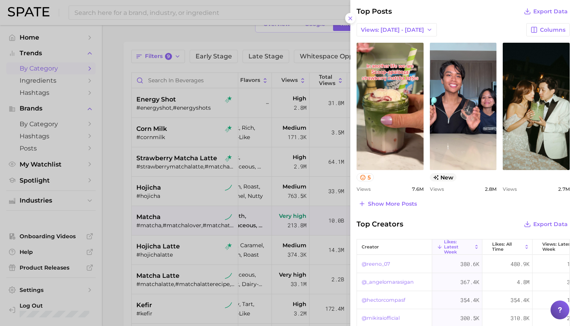
scroll to position [337, 0]
click at [402, 202] on span "Show more posts" at bounding box center [392, 204] width 49 height 7
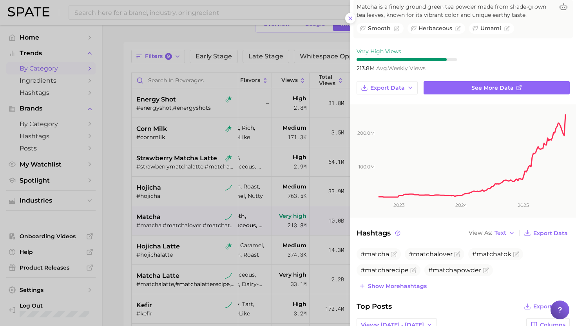
scroll to position [32, 0]
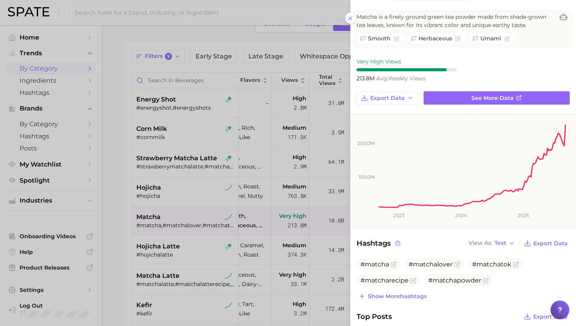
click at [183, 197] on div at bounding box center [288, 163] width 576 height 326
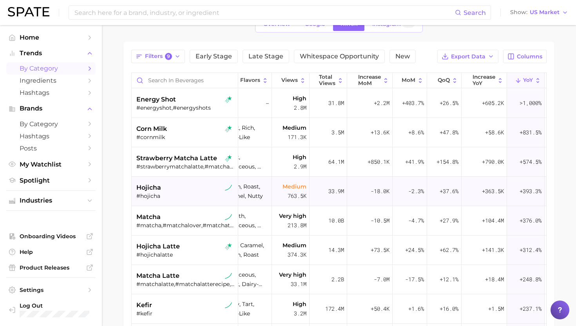
click at [200, 191] on div "hojicha" at bounding box center [185, 187] width 99 height 9
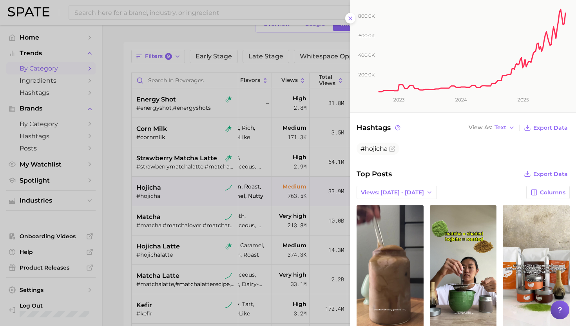
scroll to position [149, 0]
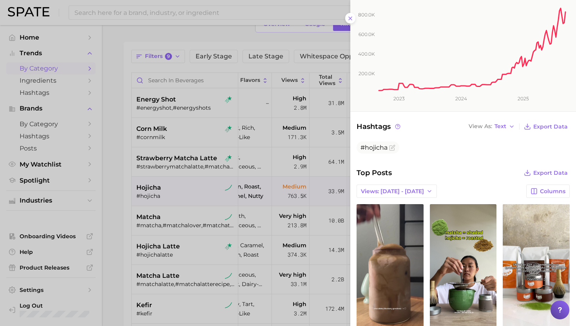
click at [155, 185] on div at bounding box center [288, 163] width 576 height 326
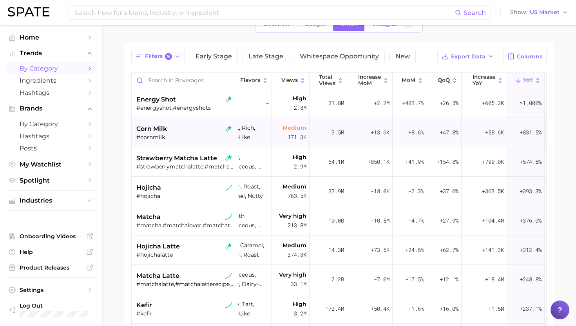
click at [173, 147] on div "corn milk #cornmilk" at bounding box center [185, 132] width 106 height 29
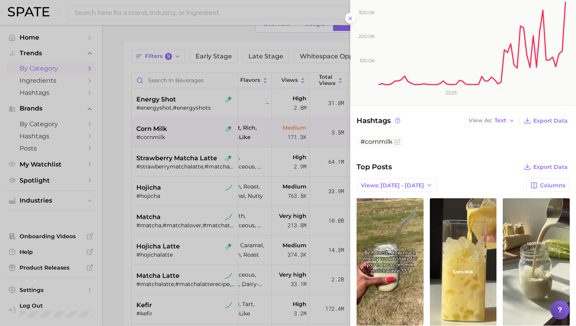
scroll to position [164, 0]
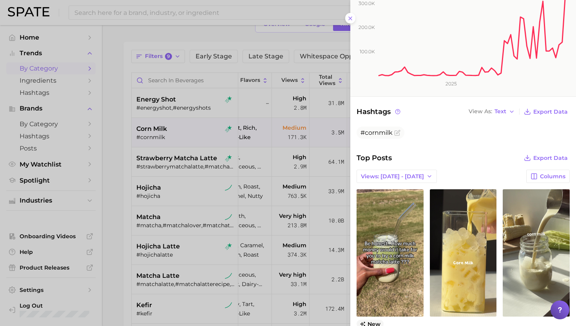
click at [170, 178] on div at bounding box center [288, 163] width 576 height 326
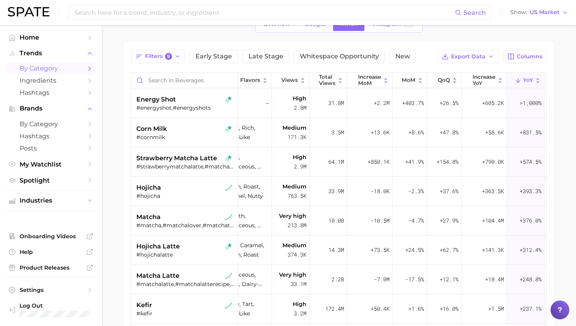
click at [170, 186] on div "hojicha" at bounding box center [185, 187] width 99 height 9
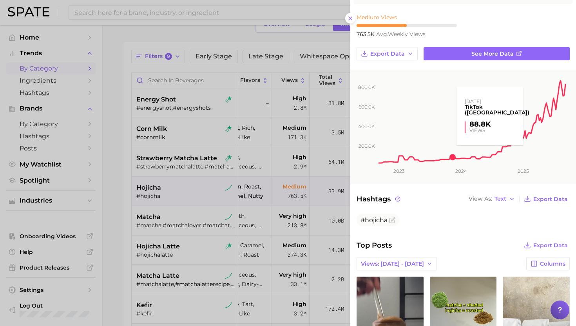
scroll to position [121, 0]
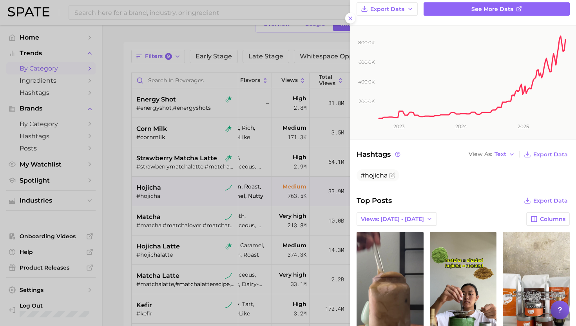
click at [193, 187] on div at bounding box center [288, 163] width 576 height 326
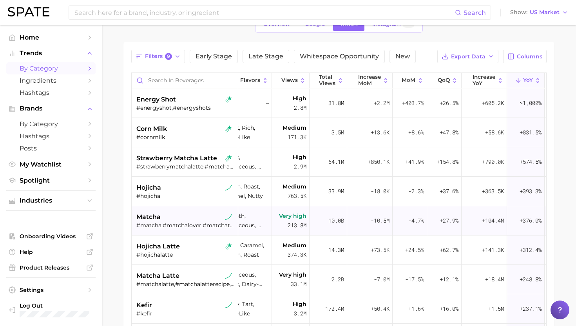
click at [184, 217] on div "matcha" at bounding box center [185, 216] width 99 height 9
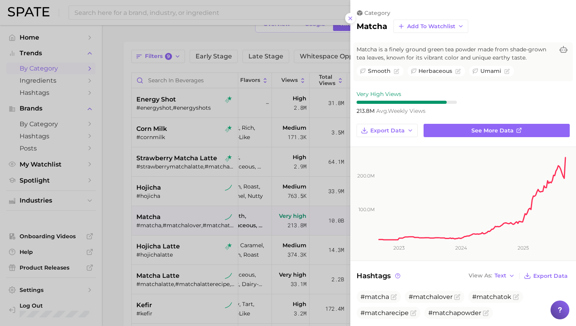
scroll to position [0, 0]
click at [184, 245] on div at bounding box center [288, 163] width 576 height 326
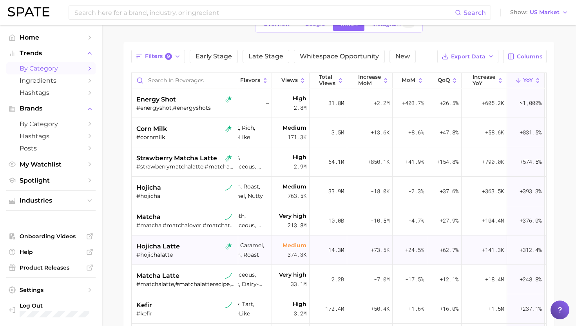
click at [183, 253] on div "#hojichalatte" at bounding box center [185, 254] width 99 height 7
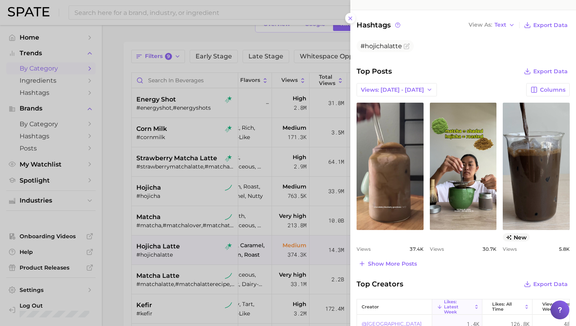
click at [186, 275] on div at bounding box center [288, 163] width 576 height 326
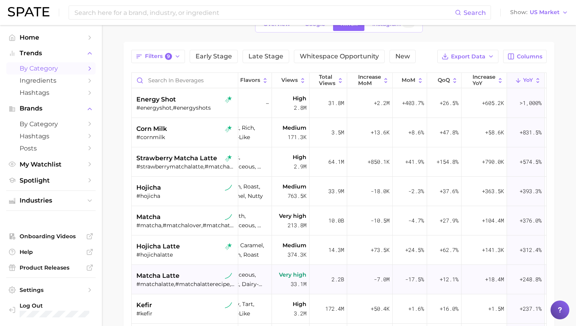
click at [203, 277] on div "matcha latte" at bounding box center [185, 275] width 99 height 9
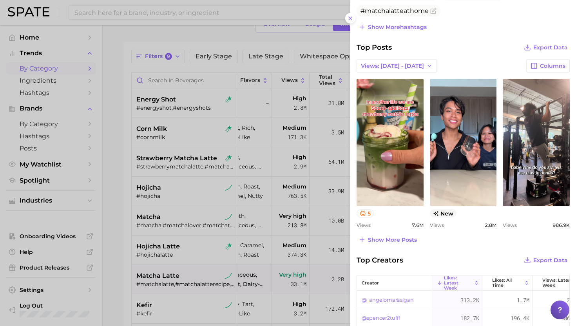
click at [231, 292] on div at bounding box center [288, 163] width 576 height 326
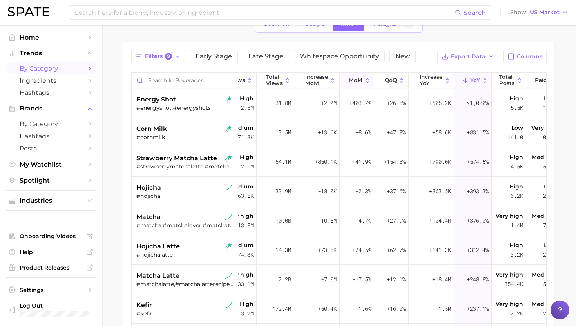
click at [359, 87] on button "MoM" at bounding box center [356, 80] width 34 height 15
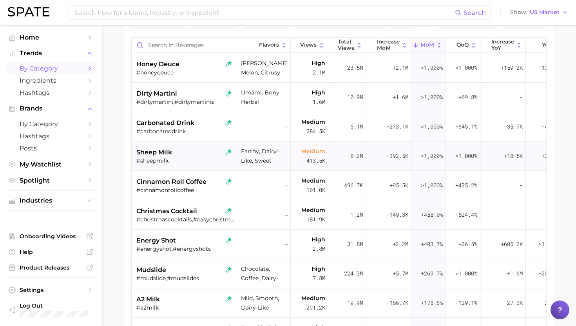
click at [182, 162] on div "#sheepmilk" at bounding box center [185, 160] width 99 height 7
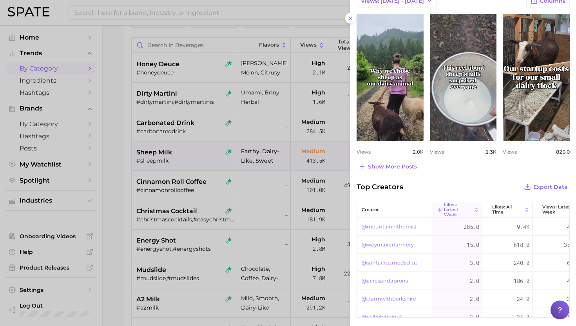
click at [190, 204] on div at bounding box center [288, 163] width 576 height 326
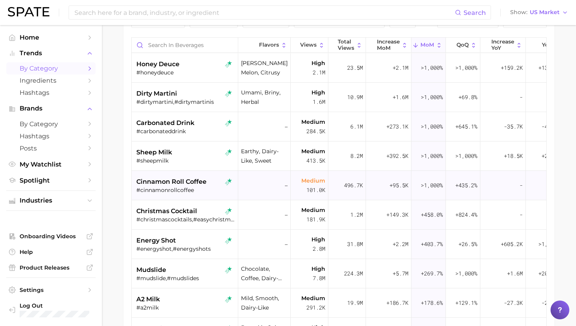
click at [188, 185] on span "cinnamon roll coffee" at bounding box center [171, 181] width 70 height 9
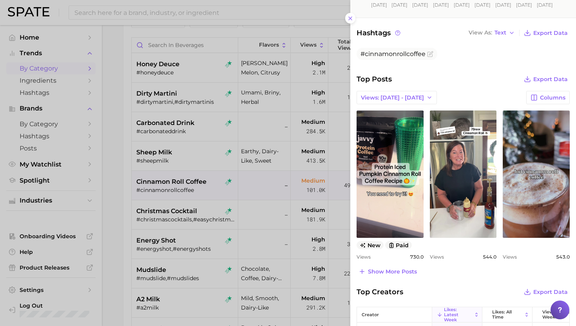
click at [174, 219] on div at bounding box center [288, 163] width 576 height 326
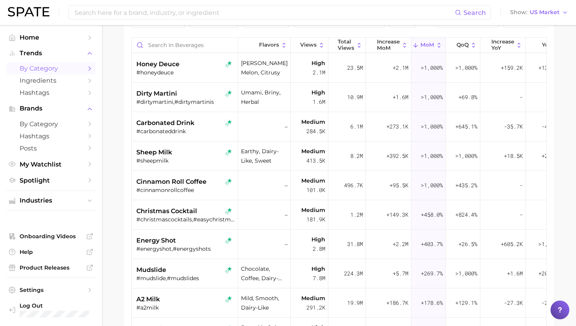
click at [501, 53] on div "Flavors Views Total Views increase MoM MoM QoQ increase YoY YoY Total Posts Paid" at bounding box center [381, 46] width 498 height 16
click at [501, 47] on span "increase YoY" at bounding box center [502, 45] width 23 height 12
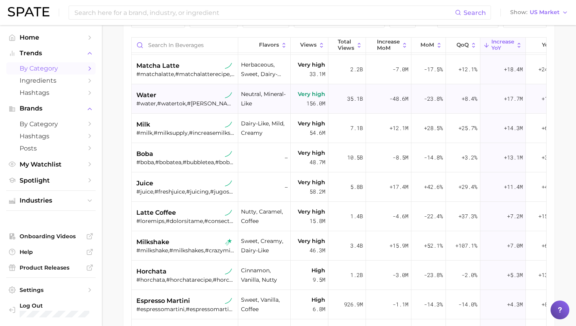
click at [193, 103] on div "#water,#watertok,#drinkwater,#boilingwater,#drinkyourwater,#waterrecipe,#waterg…" at bounding box center [185, 103] width 99 height 7
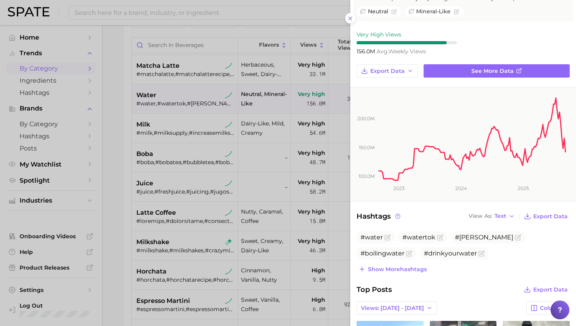
click at [199, 191] on div at bounding box center [288, 163] width 576 height 326
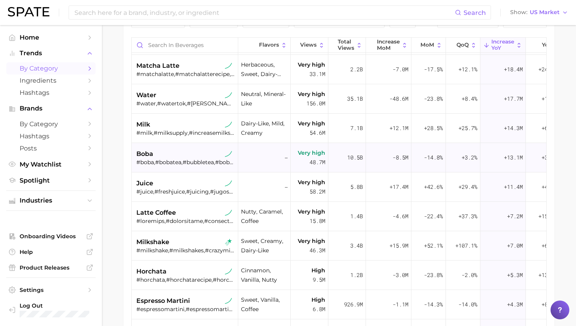
click at [189, 162] on div "#boba,#bobatea,#bubbletea,#bobalover,#bobalovers,#bobalife,#bobalove,#bobamilkt…" at bounding box center [185, 162] width 99 height 7
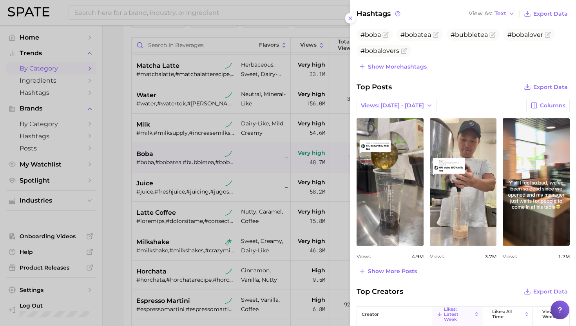
click at [206, 270] on div at bounding box center [288, 163] width 576 height 326
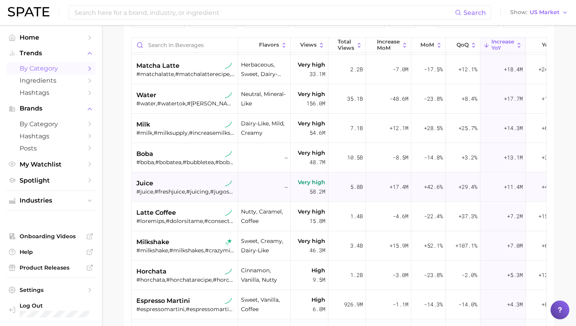
click at [186, 197] on div "juice #juice,#freshjuice,#juicing,#jugosnaturales,#juicerecipe,#jugos,#juicingr…" at bounding box center [185, 186] width 99 height 29
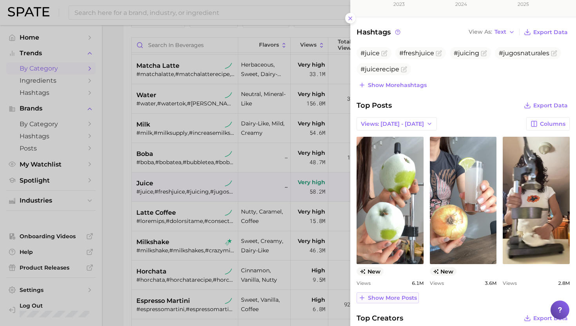
click at [397, 296] on span "Show more posts" at bounding box center [392, 297] width 49 height 7
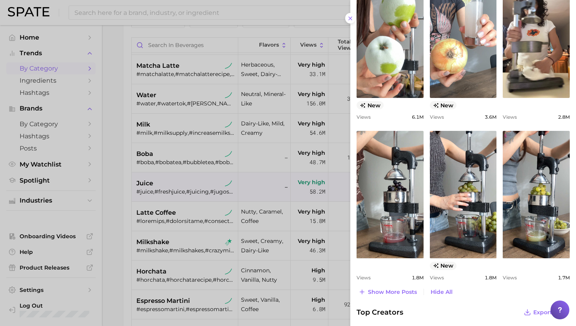
click at [195, 208] on div at bounding box center [288, 163] width 576 height 326
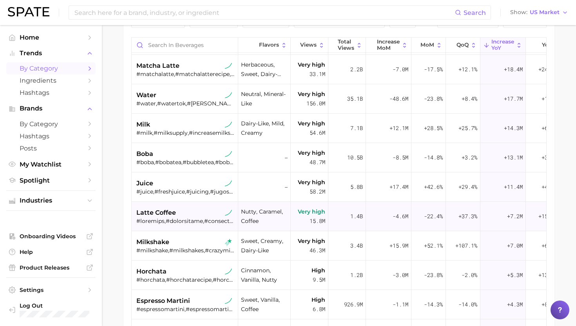
click at [195, 219] on div at bounding box center [185, 220] width 99 height 7
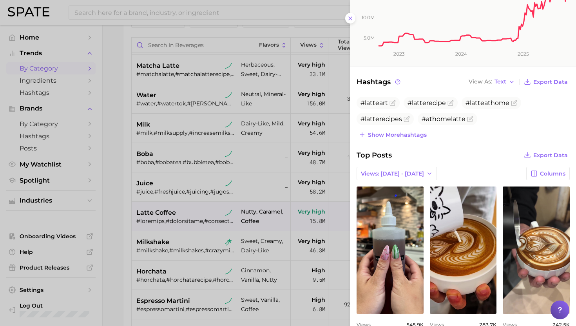
click at [206, 248] on div at bounding box center [288, 163] width 576 height 326
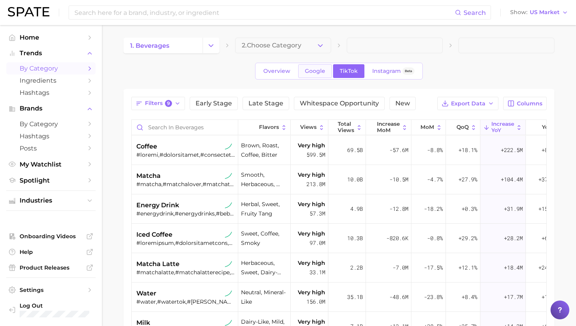
click at [303, 76] on link "Google" at bounding box center [315, 71] width 34 height 14
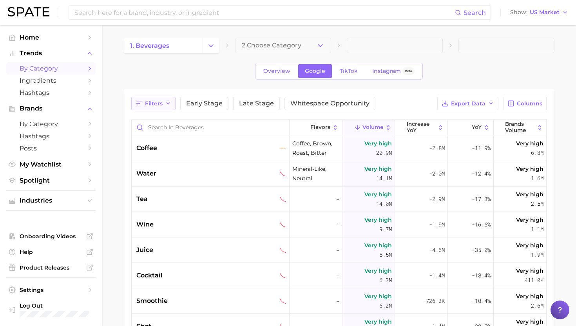
click at [159, 103] on span "Filters" at bounding box center [154, 103] width 18 height 7
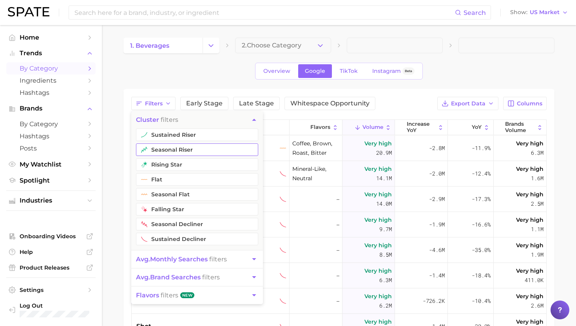
click at [200, 146] on button "seasonal riser" at bounding box center [197, 149] width 122 height 13
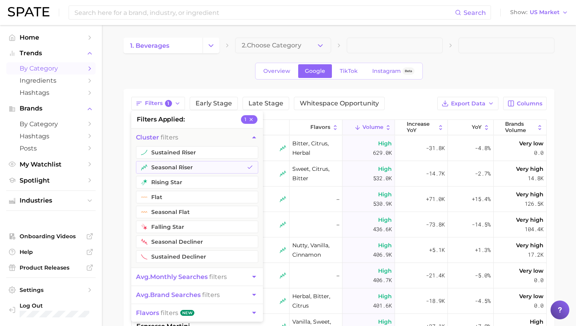
click at [471, 60] on div "1. beverages 2. Choose Category Overview Google TikTok Instagram Beta Filters 1…" at bounding box center [338, 245] width 431 height 415
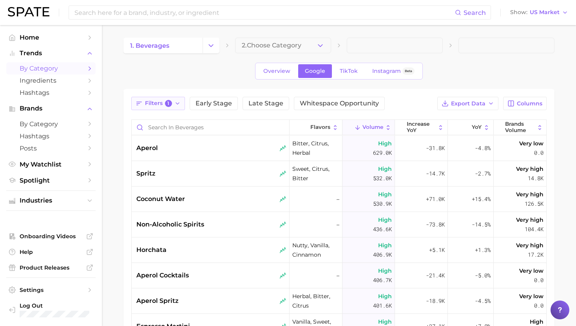
click at [162, 107] on button "Filters 1" at bounding box center [158, 103] width 54 height 13
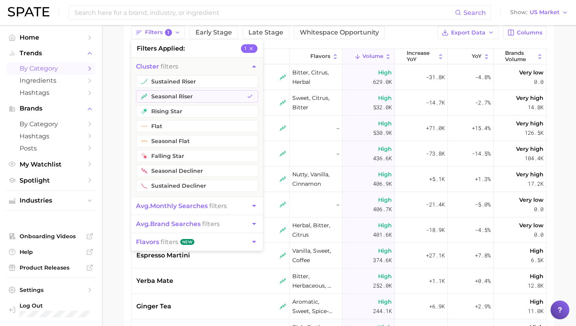
click at [207, 202] on span "avg. monthly searches" at bounding box center [172, 205] width 72 height 7
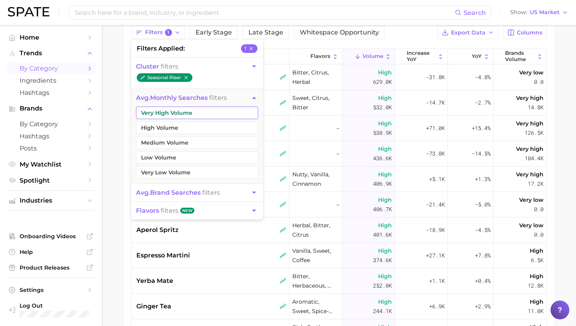
click at [207, 112] on button "Very High Volume" at bounding box center [197, 112] width 122 height 13
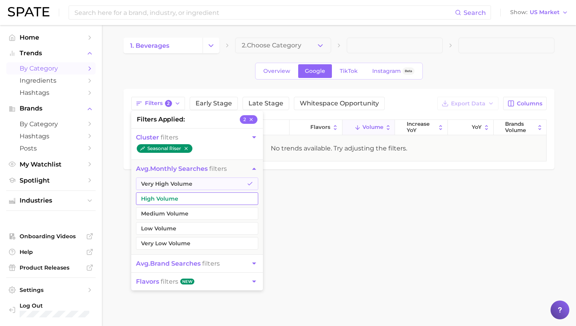
click at [184, 202] on button "High Volume" at bounding box center [197, 198] width 122 height 13
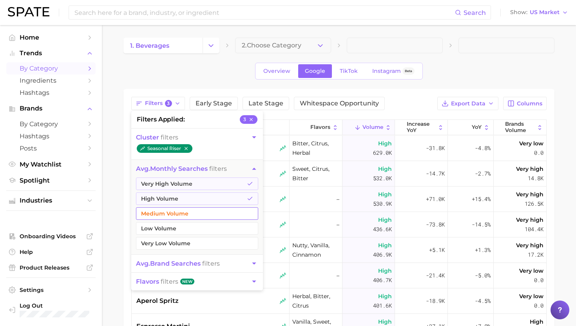
click at [182, 211] on button "Medium Volume" at bounding box center [197, 213] width 122 height 13
click at [458, 45] on span at bounding box center [506, 46] width 96 height 16
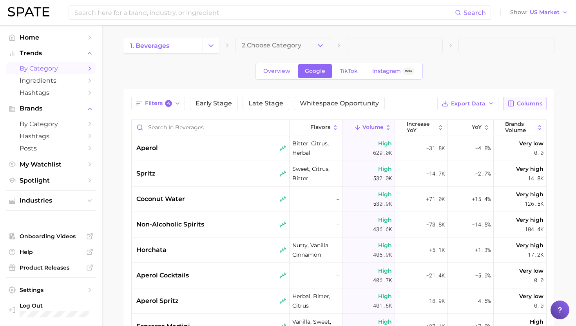
click at [515, 98] on button "Columns" at bounding box center [524, 103] width 43 height 13
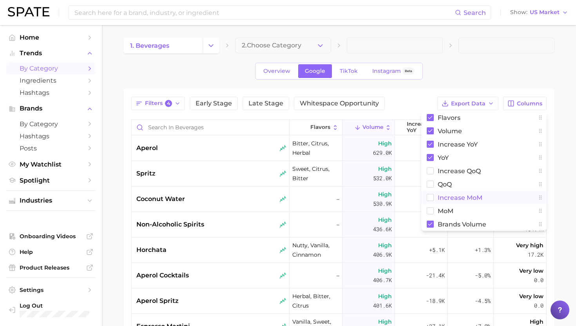
click at [431, 194] on rect at bounding box center [430, 197] width 7 height 7
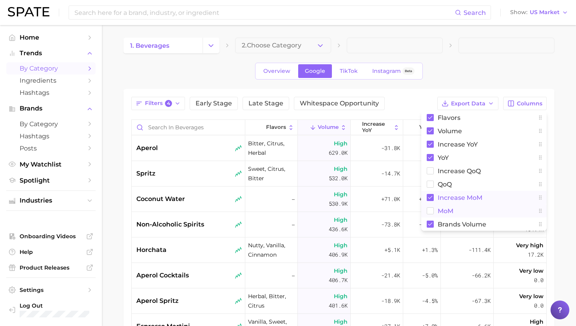
click at [429, 213] on rect at bounding box center [430, 210] width 7 height 7
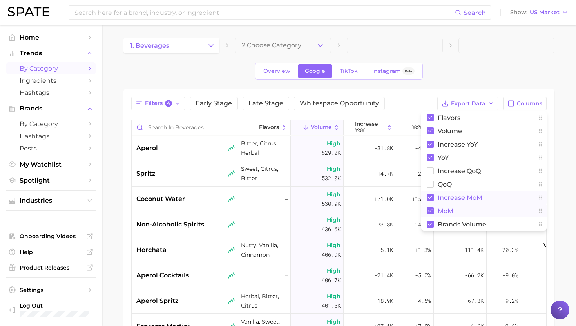
click at [478, 43] on span at bounding box center [506, 46] width 96 height 16
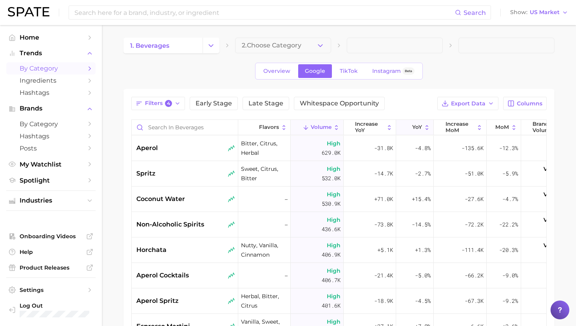
click at [417, 130] on span "YoY" at bounding box center [417, 127] width 10 height 6
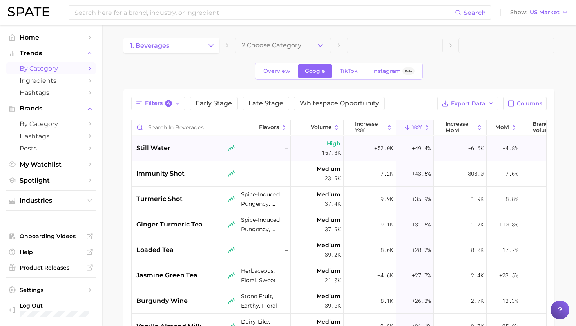
click at [193, 153] on div "still water" at bounding box center [185, 147] width 106 height 25
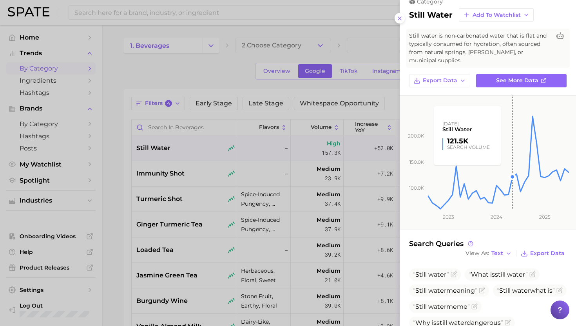
scroll to position [84, 0]
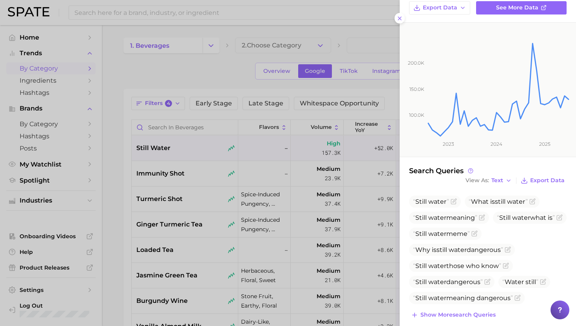
click at [190, 213] on div at bounding box center [288, 163] width 576 height 326
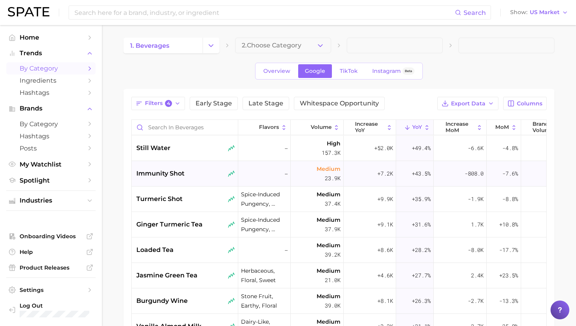
click at [196, 168] on div "immunity shot" at bounding box center [185, 173] width 106 height 25
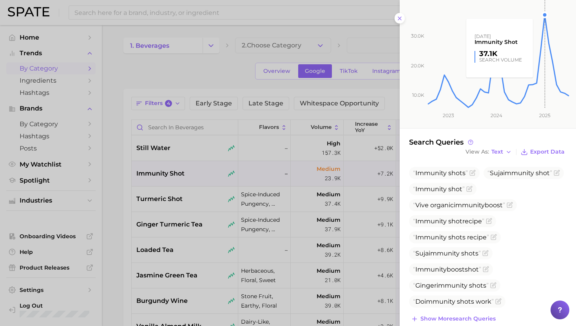
scroll to position [117, 0]
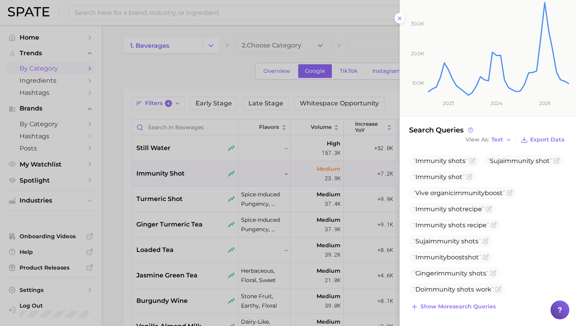
click at [210, 229] on div at bounding box center [288, 163] width 576 height 326
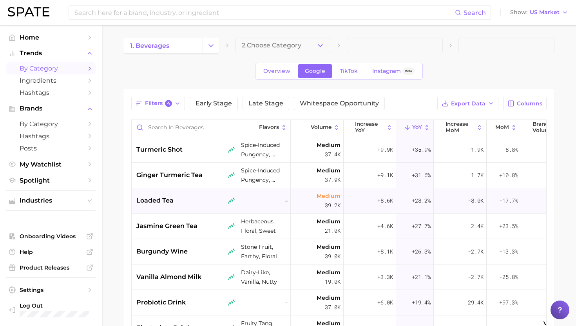
scroll to position [60, 0]
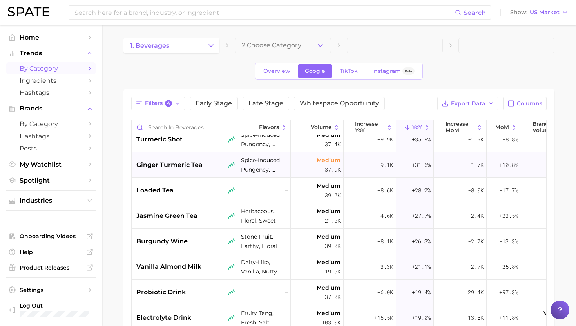
click at [206, 157] on div "ginger turmeric tea" at bounding box center [185, 164] width 106 height 25
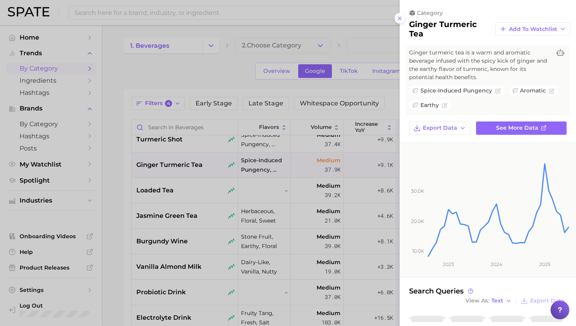
click at [193, 189] on div at bounding box center [288, 163] width 576 height 326
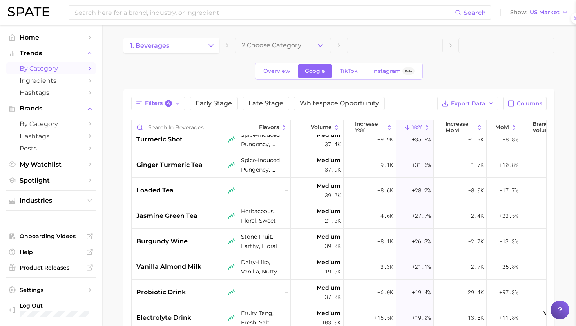
click at [193, 189] on div "loaded tea" at bounding box center [185, 190] width 99 height 9
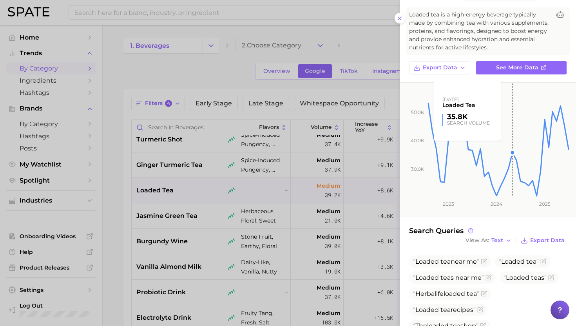
scroll to position [117, 0]
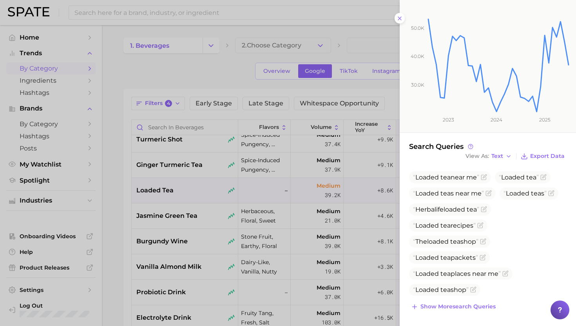
click at [190, 225] on div at bounding box center [288, 163] width 576 height 326
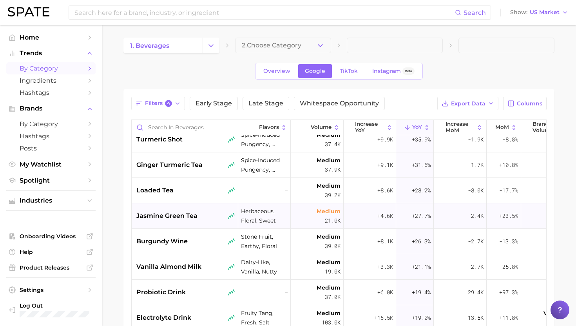
click at [192, 213] on span "jasmine green tea" at bounding box center [166, 215] width 61 height 9
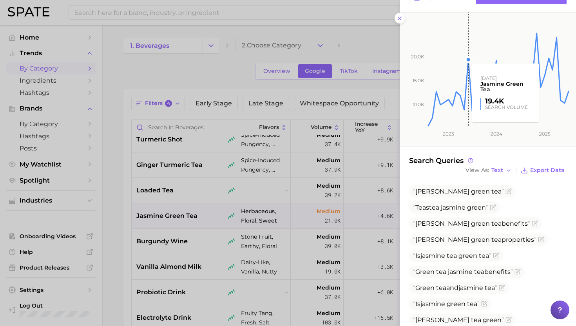
scroll to position [146, 0]
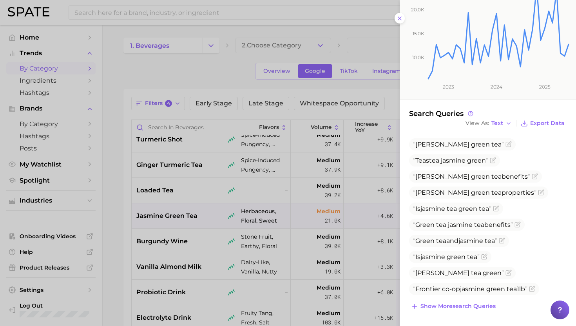
click at [217, 251] on div at bounding box center [288, 163] width 576 height 326
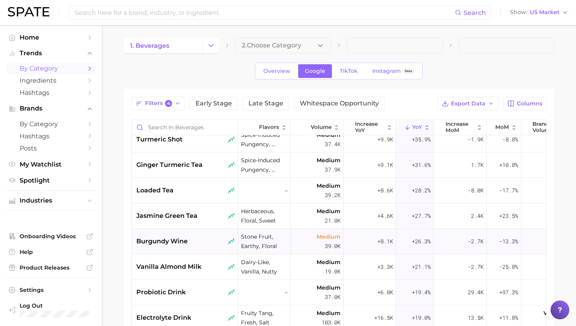
click at [202, 242] on div "burgundy wine" at bounding box center [185, 240] width 99 height 9
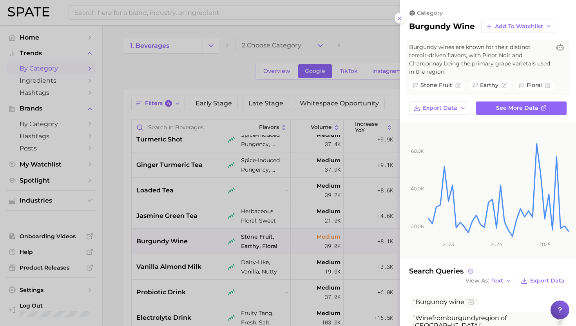
click at [204, 269] on div at bounding box center [288, 163] width 576 height 326
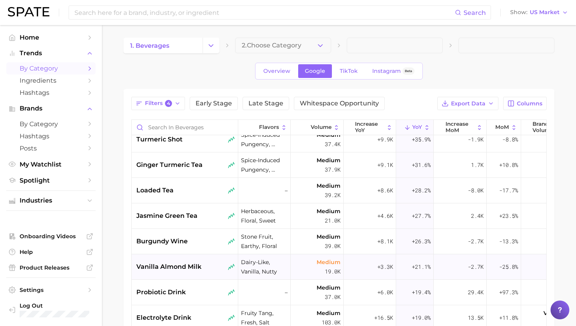
click at [197, 269] on span "vanilla almond milk" at bounding box center [168, 266] width 65 height 9
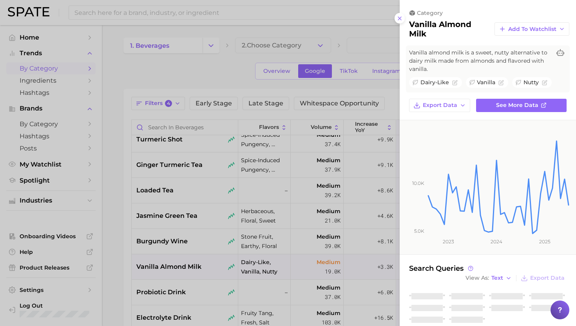
click at [193, 291] on div at bounding box center [288, 163] width 576 height 326
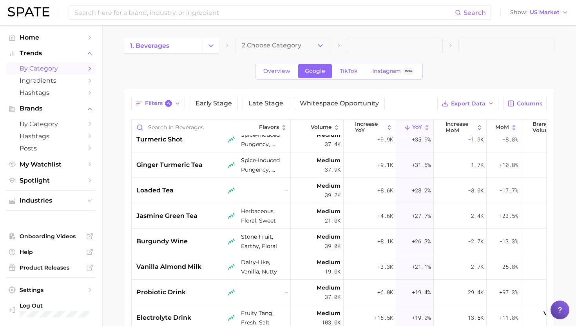
click at [193, 291] on div "probiotic drink" at bounding box center [185, 291] width 99 height 9
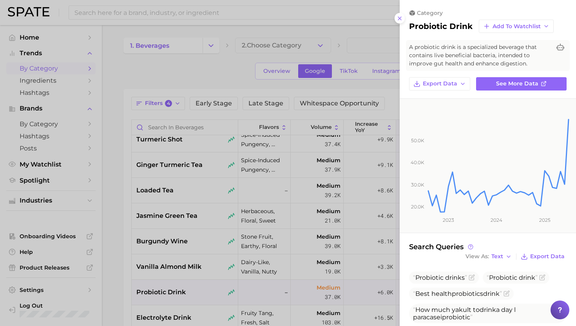
click at [208, 270] on div at bounding box center [288, 163] width 576 height 326
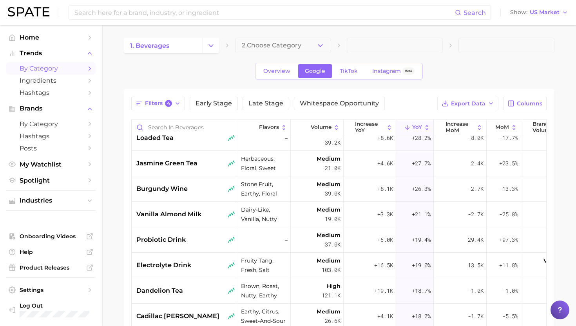
scroll to position [124, 0]
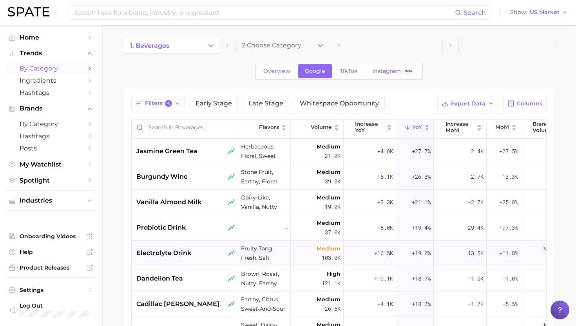
click at [205, 259] on div "electrolyte drink" at bounding box center [185, 252] width 106 height 25
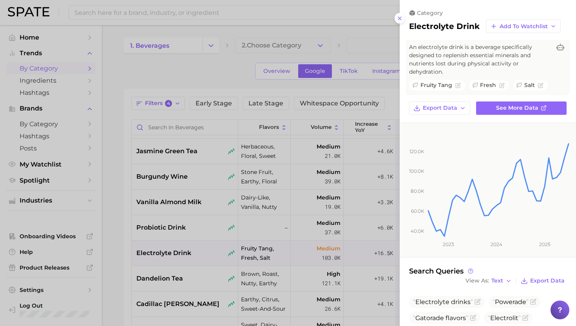
click at [201, 286] on div at bounding box center [288, 163] width 576 height 326
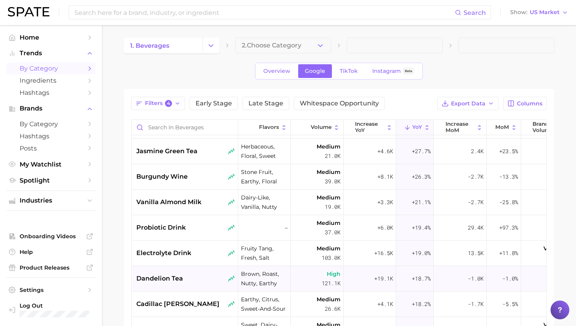
click at [190, 278] on div "dandelion tea" at bounding box center [185, 278] width 99 height 9
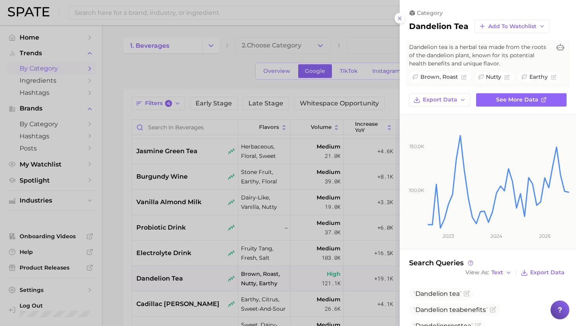
click at [158, 108] on div at bounding box center [288, 163] width 576 height 326
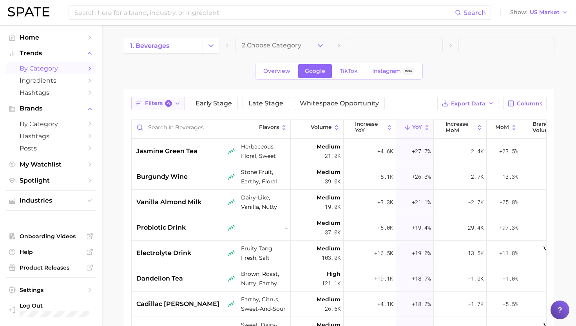
click at [169, 105] on span "4" at bounding box center [168, 103] width 7 height 7
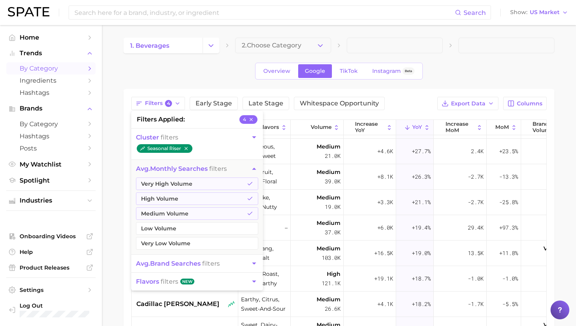
click at [255, 134] on icon "button" at bounding box center [254, 137] width 8 height 8
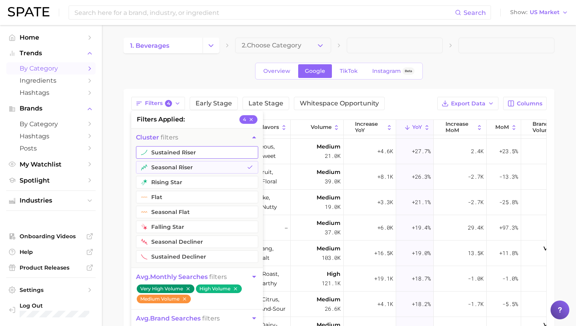
click at [213, 155] on button "sustained riser" at bounding box center [197, 152] width 122 height 13
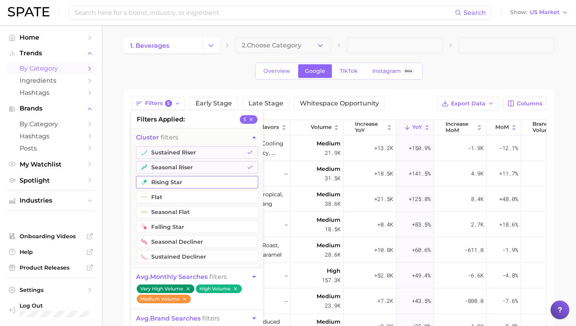
click at [202, 182] on button "rising star" at bounding box center [197, 182] width 122 height 13
click at [456, 61] on div "1. beverages 2. Choose Category Overview Google TikTok Instagram Beta Filters 6…" at bounding box center [338, 245] width 431 height 415
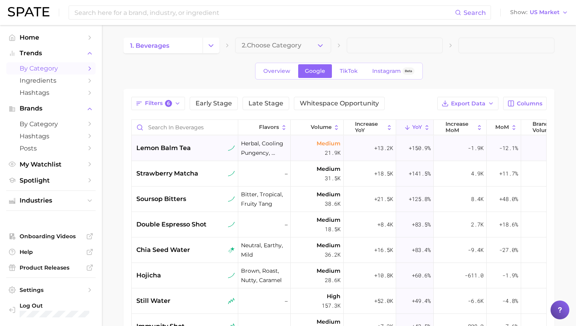
click at [206, 146] on div "lemon balm tea" at bounding box center [185, 147] width 99 height 9
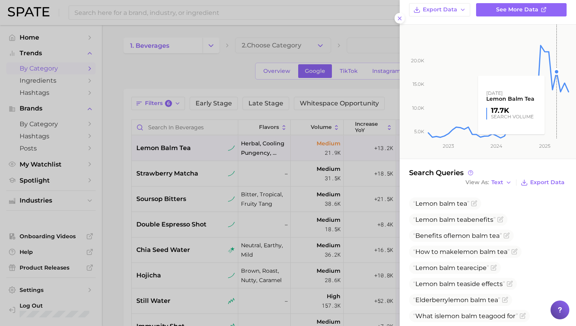
scroll to position [138, 0]
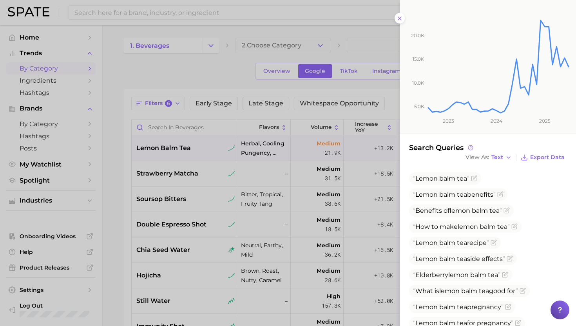
click at [187, 195] on div at bounding box center [288, 163] width 576 height 326
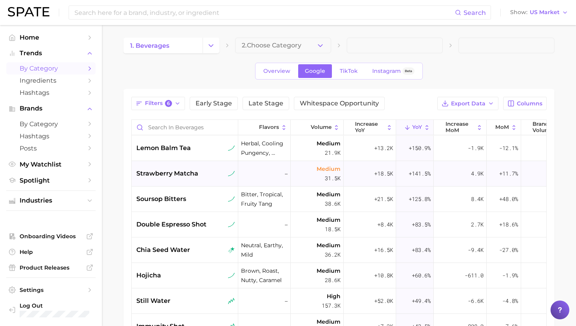
click at [206, 174] on div "strawberry matcha" at bounding box center [185, 173] width 99 height 9
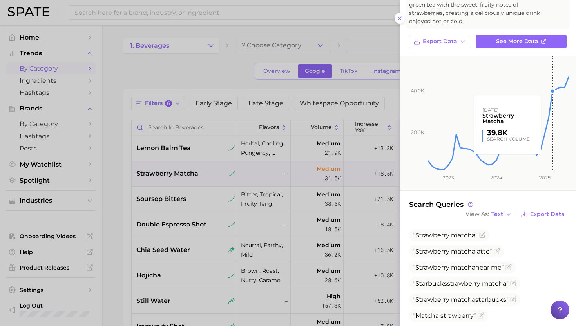
scroll to position [65, 0]
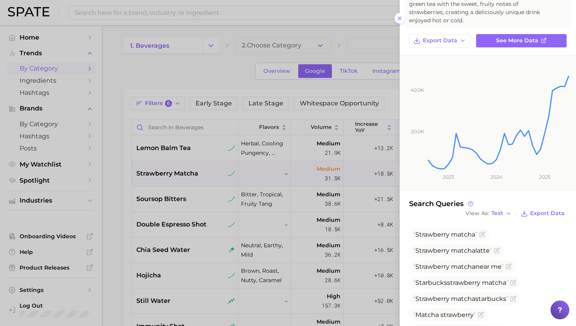
click at [229, 254] on div at bounding box center [288, 163] width 576 height 326
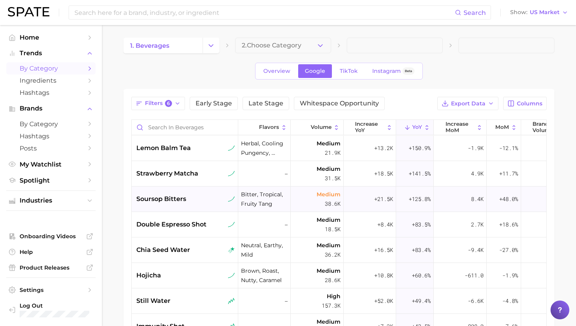
click at [193, 196] on div "soursop bitters" at bounding box center [185, 198] width 99 height 9
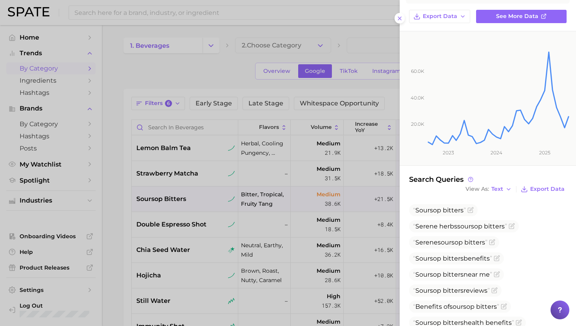
scroll to position [134, 0]
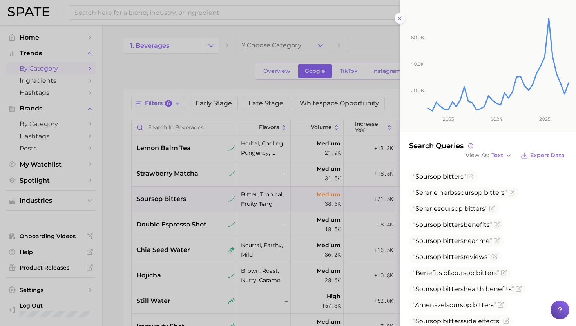
click at [197, 230] on div at bounding box center [288, 163] width 576 height 326
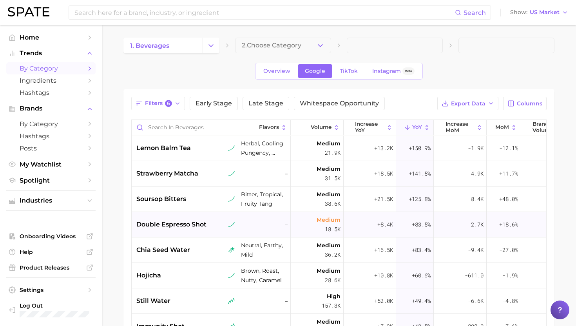
click at [189, 222] on span "double espresso shot" at bounding box center [171, 224] width 70 height 9
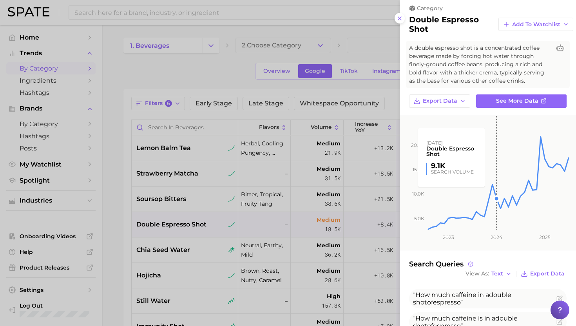
scroll to position [0, 0]
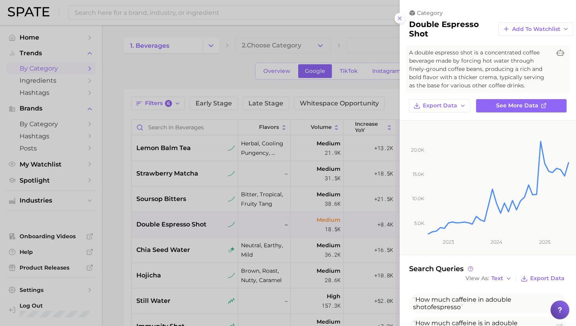
click at [169, 263] on div at bounding box center [288, 163] width 576 height 326
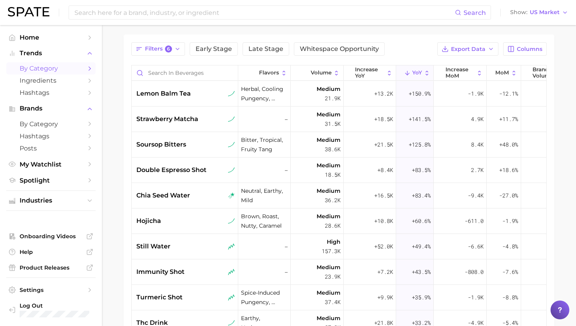
scroll to position [74, 0]
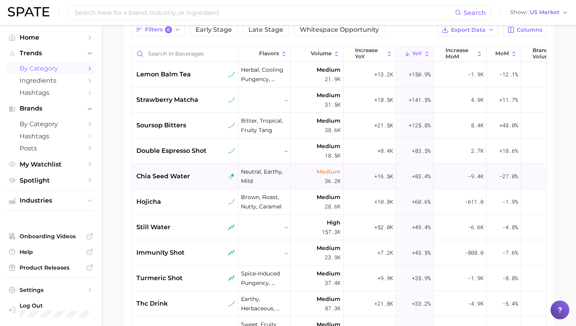
click at [206, 171] on div "chia seed water" at bounding box center [185, 176] width 106 height 25
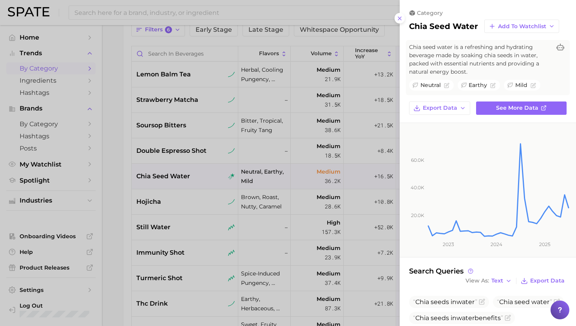
click at [165, 243] on div at bounding box center [288, 163] width 576 height 326
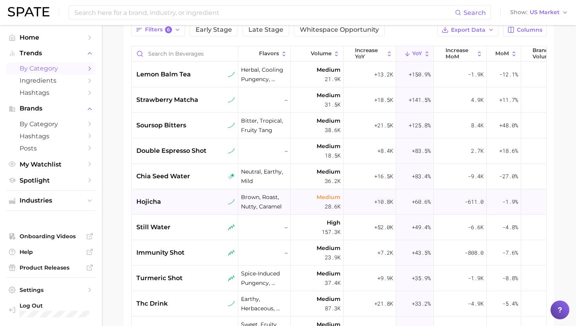
click at [179, 213] on div "hojicha" at bounding box center [185, 201] width 106 height 25
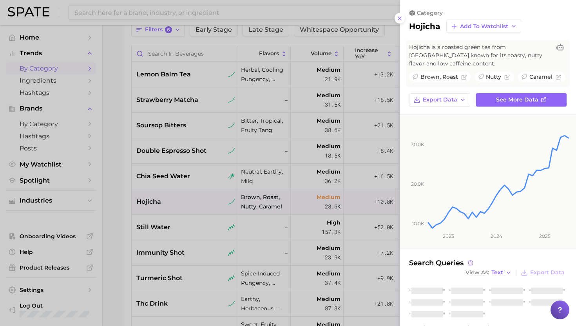
click at [177, 233] on div at bounding box center [288, 163] width 576 height 326
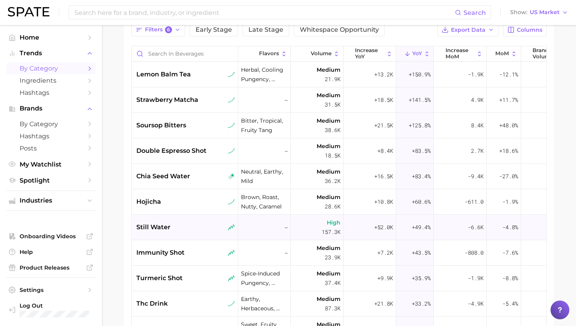
click at [187, 233] on div "still water" at bounding box center [185, 227] width 106 height 25
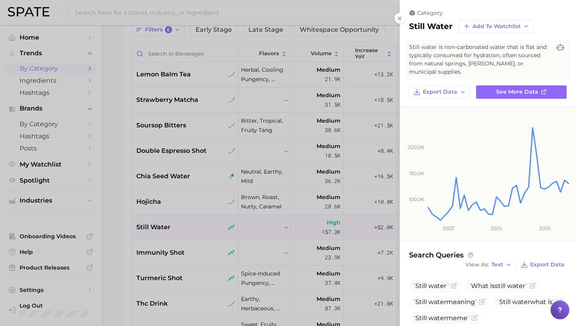
click at [187, 233] on div at bounding box center [288, 163] width 576 height 326
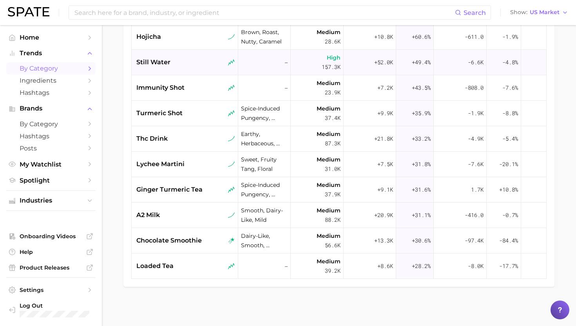
scroll to position [88, 0]
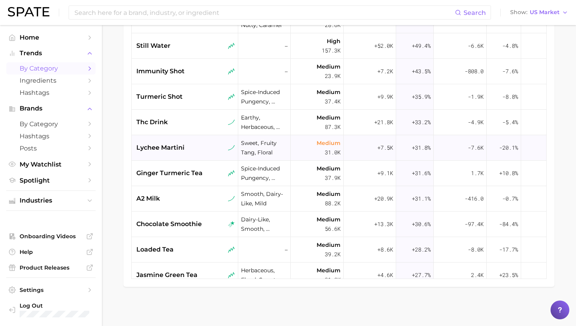
click at [208, 157] on div "lychee martini" at bounding box center [185, 147] width 106 height 25
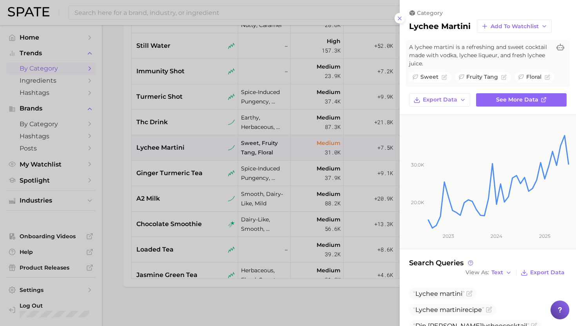
click at [180, 202] on div at bounding box center [288, 163] width 576 height 326
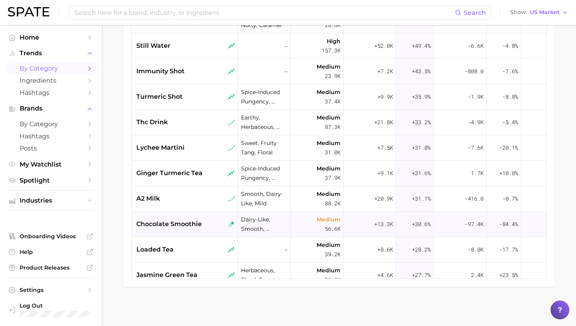
click at [186, 219] on span "chocolate smoothie" at bounding box center [168, 223] width 65 height 9
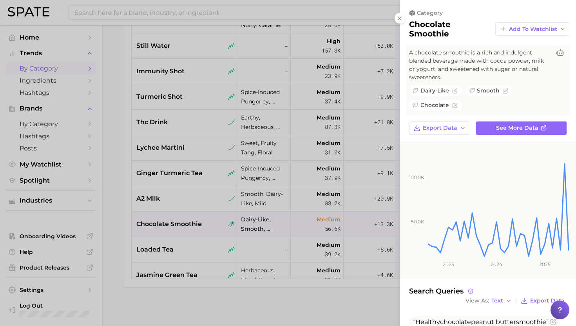
click at [192, 252] on div at bounding box center [288, 163] width 576 height 326
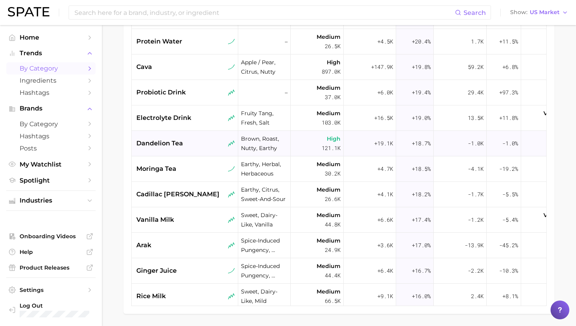
scroll to position [426, 0]
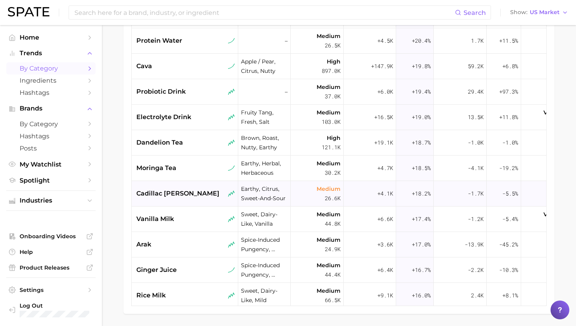
click at [188, 194] on span "cadillac margarita" at bounding box center [177, 193] width 83 height 9
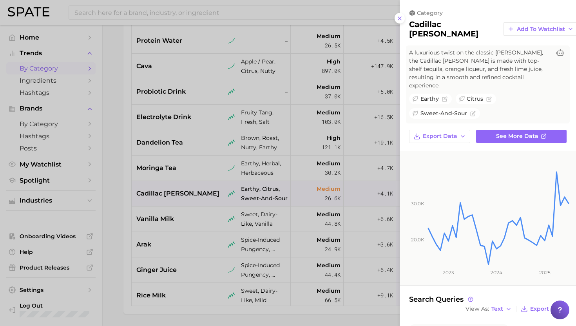
click at [114, 226] on div at bounding box center [288, 163] width 576 height 326
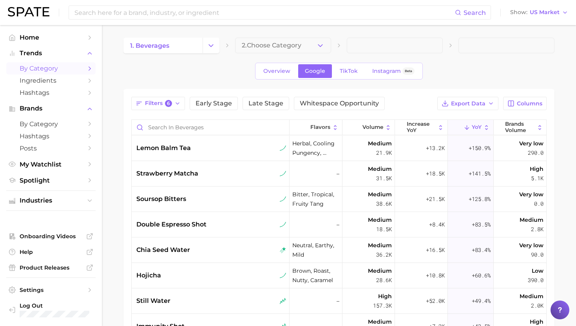
click at [304, 39] on button "2. Choose Category" at bounding box center [283, 46] width 96 height 16
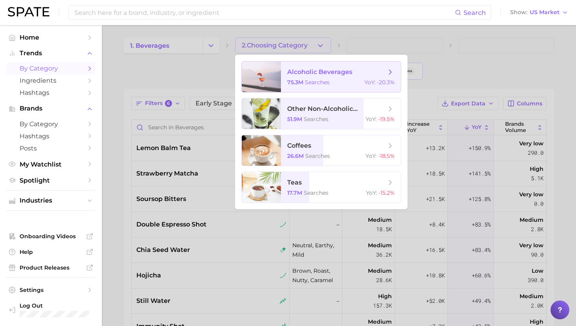
click at [319, 54] on div at bounding box center [288, 163] width 576 height 326
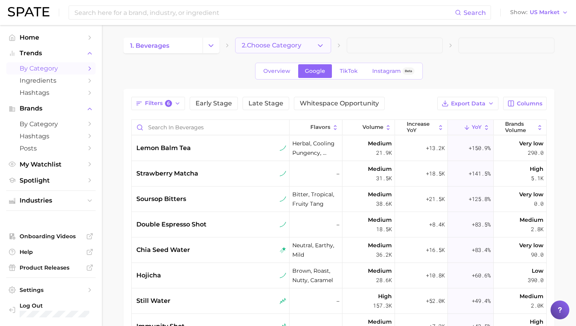
click at [321, 44] on icon "button" at bounding box center [320, 45] width 8 height 8
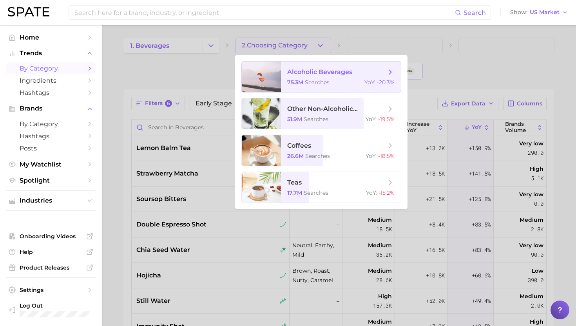
click at [319, 65] on span "alcoholic beverages 75.3m searches YoY : -20.3%" at bounding box center [341, 76] width 120 height 31
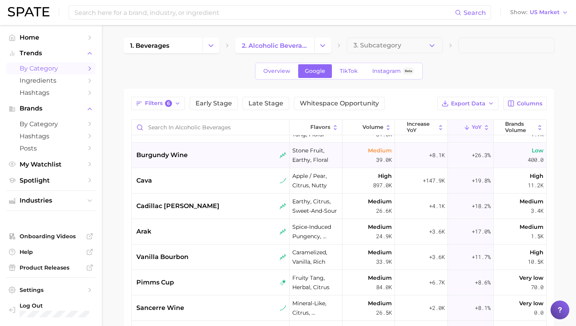
scroll to position [21, 0]
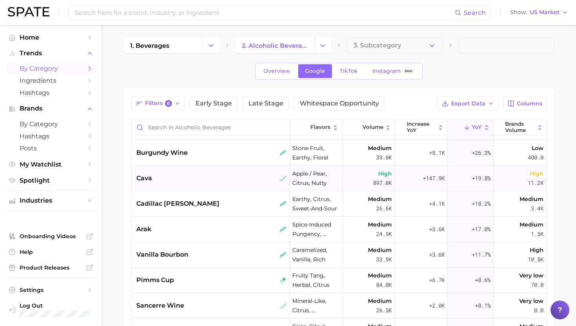
click at [236, 177] on div "cava" at bounding box center [211, 177] width 150 height 9
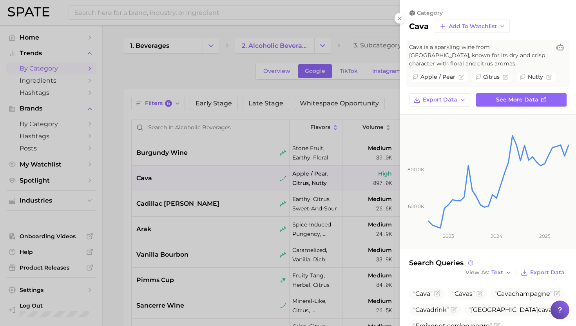
click at [207, 202] on div at bounding box center [288, 163] width 576 height 326
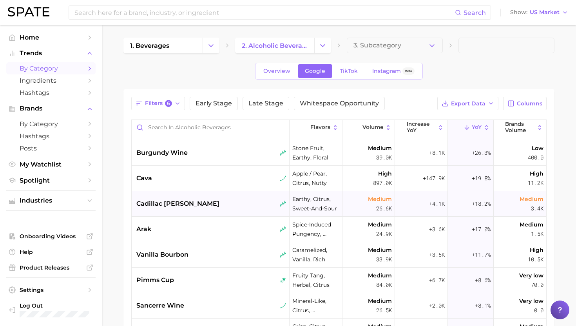
click at [225, 199] on div "cadillac [PERSON_NAME]" at bounding box center [211, 203] width 150 height 9
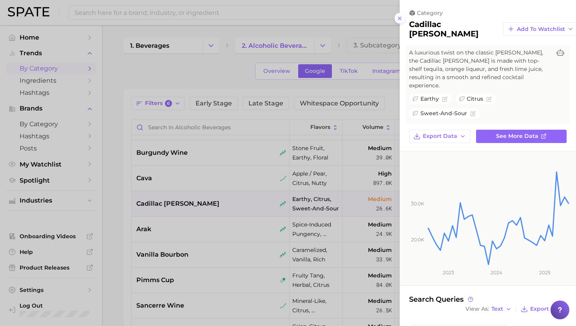
click at [223, 233] on div at bounding box center [288, 163] width 576 height 326
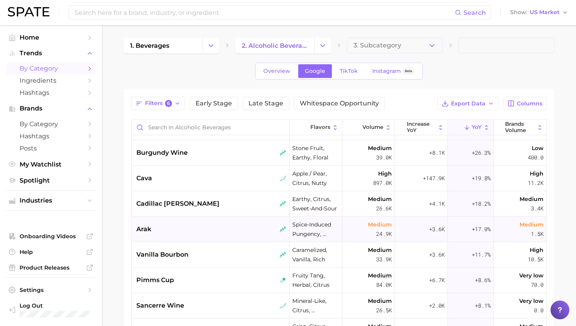
click at [225, 226] on div "arak" at bounding box center [211, 228] width 150 height 9
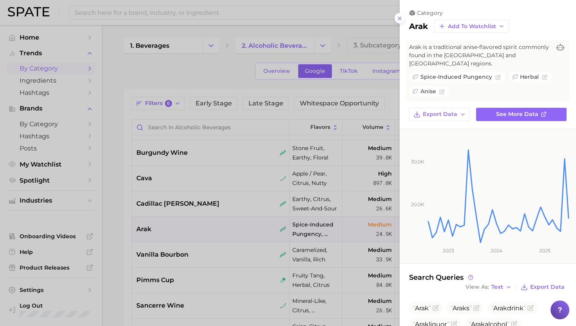
click at [242, 245] on div at bounding box center [288, 163] width 576 height 326
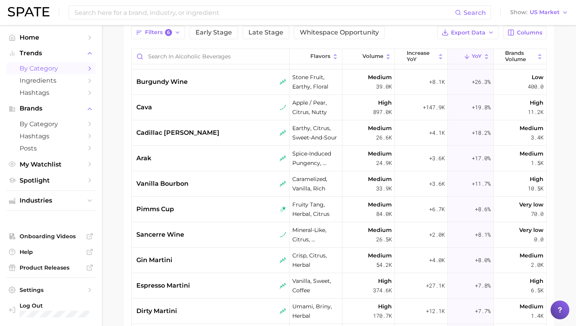
scroll to position [85, 0]
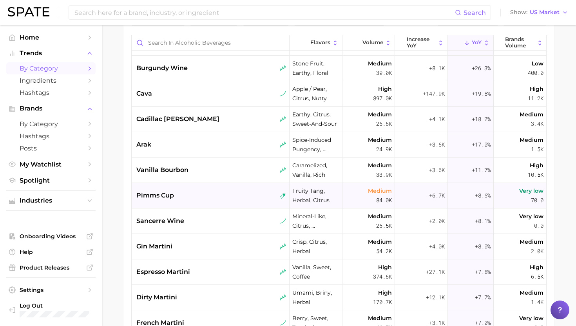
click at [235, 186] on div "pimms cup" at bounding box center [211, 195] width 158 height 25
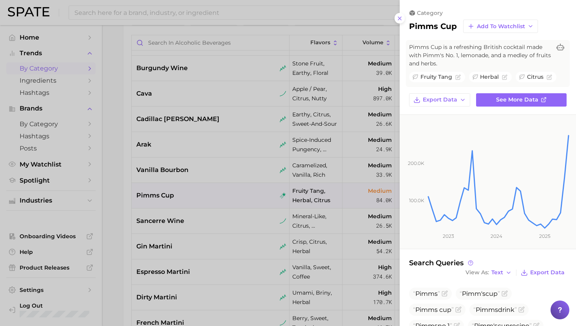
click at [213, 178] on div at bounding box center [288, 163] width 576 height 326
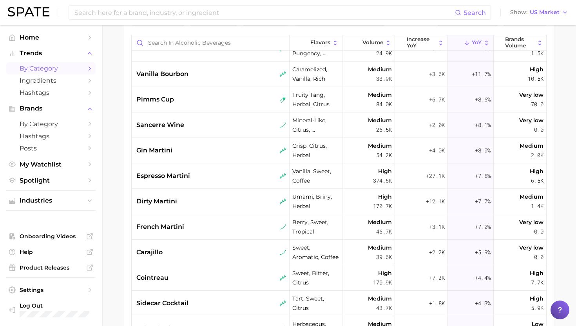
scroll to position [119, 0]
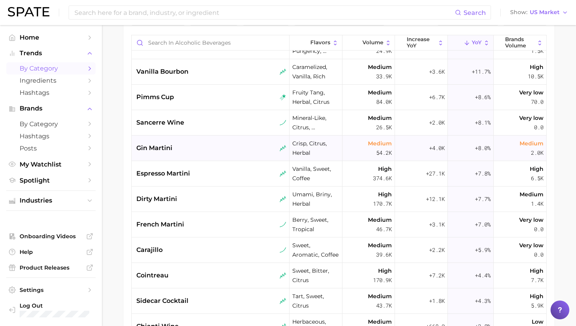
click at [225, 138] on div "gin martini" at bounding box center [211, 147] width 158 height 25
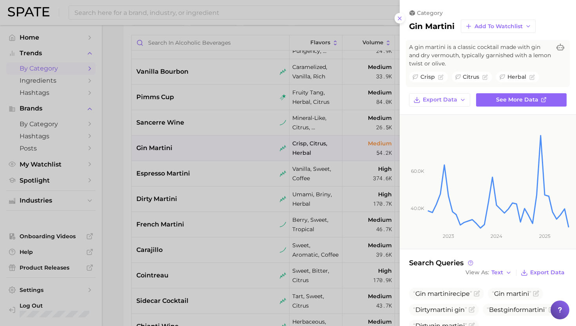
click at [196, 195] on div at bounding box center [288, 163] width 576 height 326
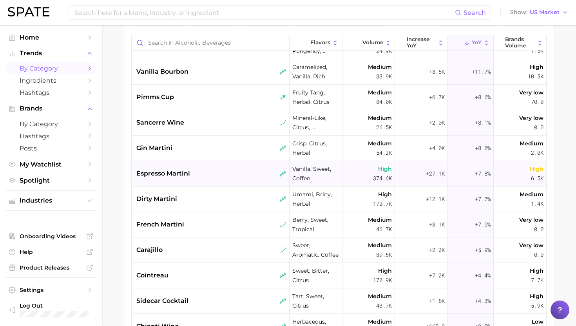
click at [220, 166] on div "espresso martini" at bounding box center [211, 173] width 158 height 25
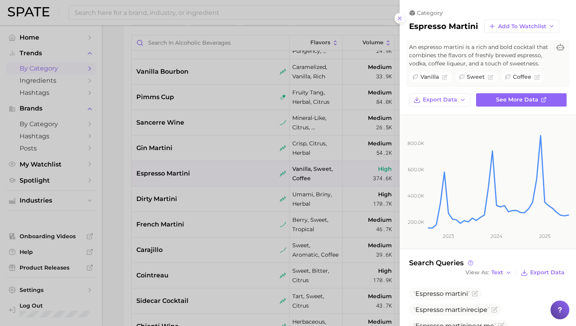
click at [247, 167] on div at bounding box center [288, 163] width 576 height 326
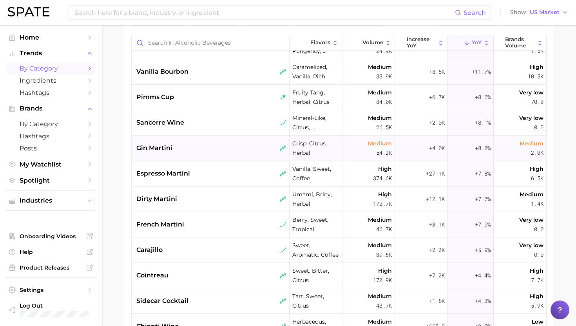
click at [229, 148] on div "gin martini" at bounding box center [211, 147] width 150 height 9
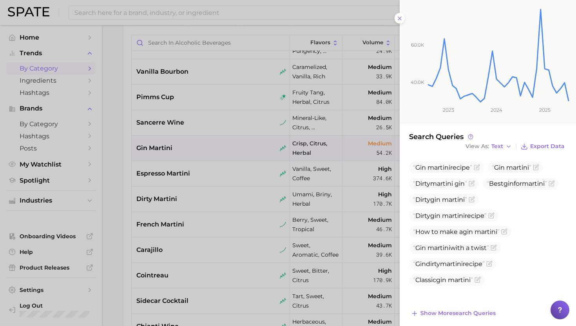
scroll to position [133, 0]
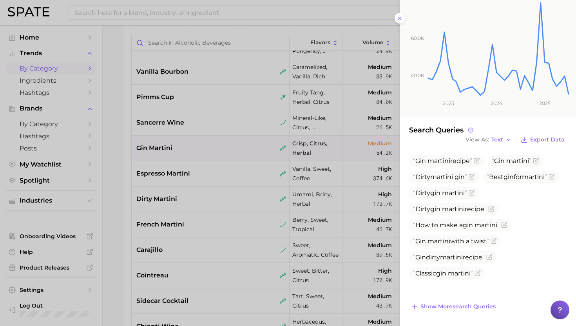
click at [223, 180] on div at bounding box center [288, 163] width 576 height 326
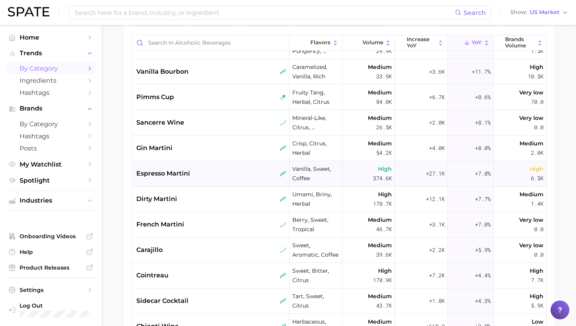
click at [240, 173] on div "espresso martini" at bounding box center [211, 173] width 150 height 9
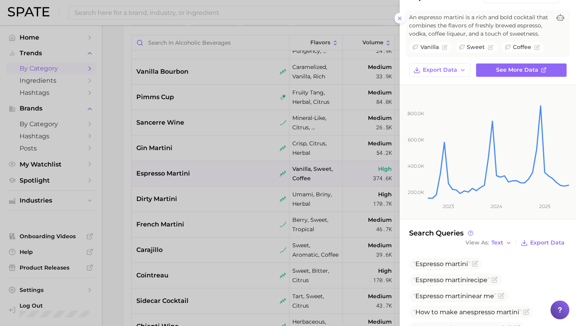
scroll to position [0, 0]
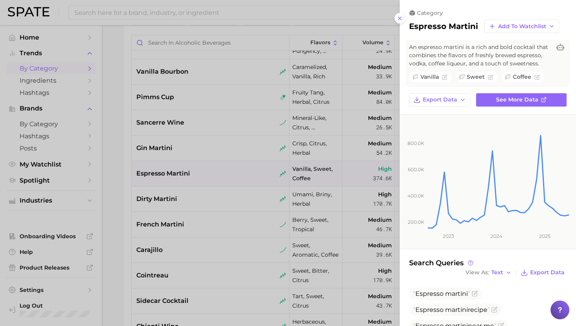
click at [556, 187] on rect at bounding box center [498, 172] width 143 height 114
click at [226, 141] on div at bounding box center [288, 163] width 576 height 326
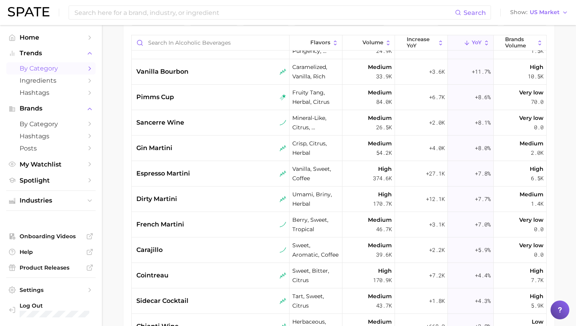
click at [211, 153] on div "gin martini" at bounding box center [211, 147] width 158 height 25
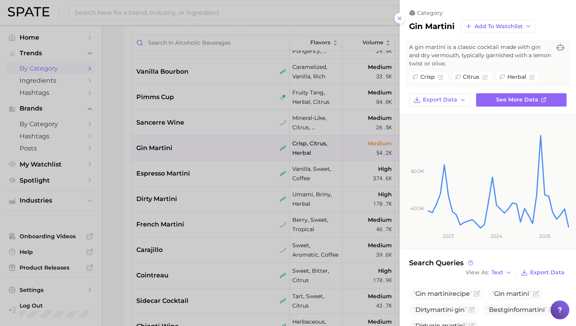
click at [243, 215] on div at bounding box center [288, 163] width 576 height 326
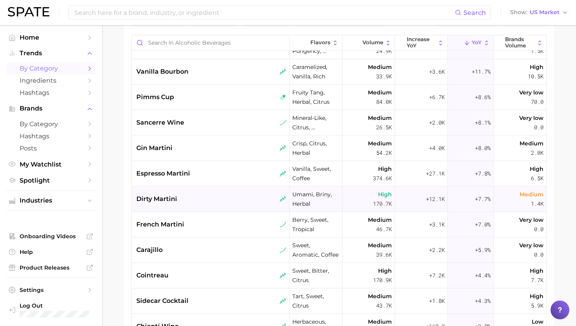
click at [224, 200] on div "dirty martini" at bounding box center [211, 198] width 150 height 9
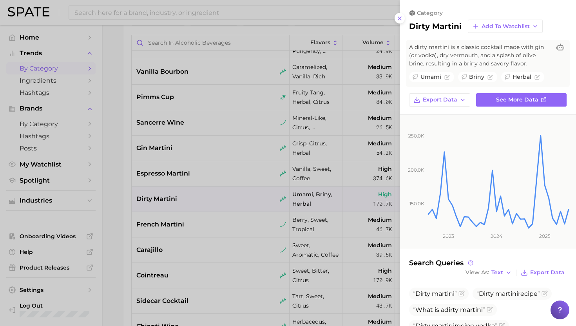
click at [233, 206] on div at bounding box center [288, 163] width 576 height 326
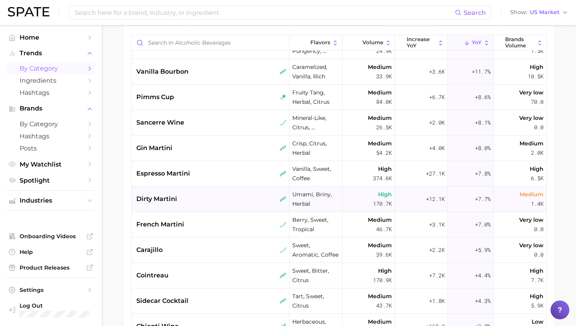
click at [182, 200] on div "dirty martini" at bounding box center [211, 198] width 150 height 9
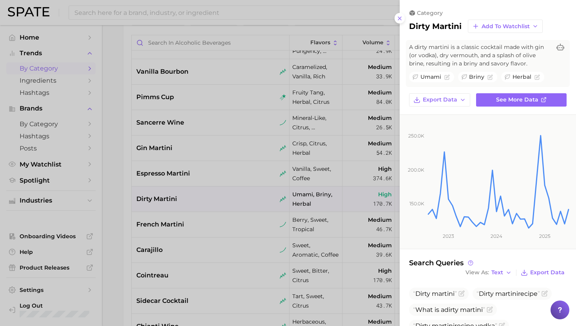
click at [244, 182] on div at bounding box center [288, 163] width 576 height 326
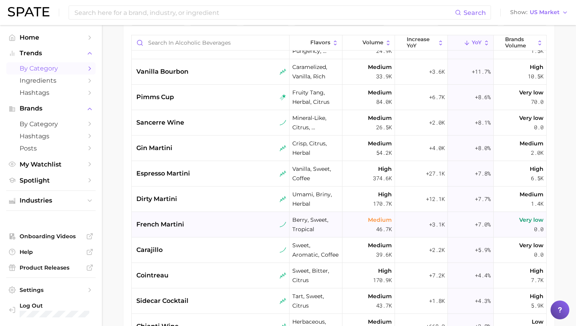
click at [219, 215] on div "french martini" at bounding box center [211, 224] width 158 height 25
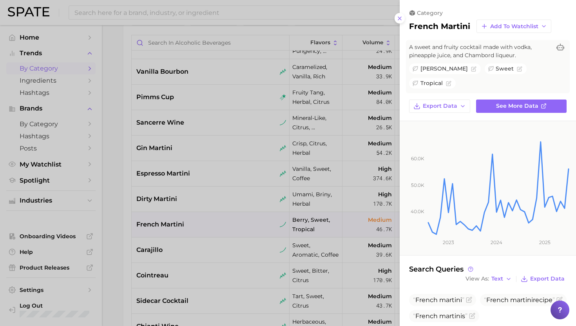
click at [252, 267] on div at bounding box center [288, 163] width 576 height 326
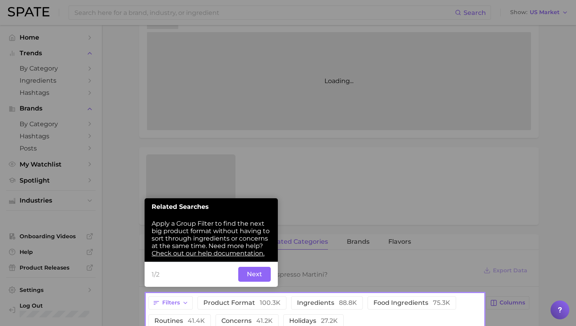
scroll to position [172, 0]
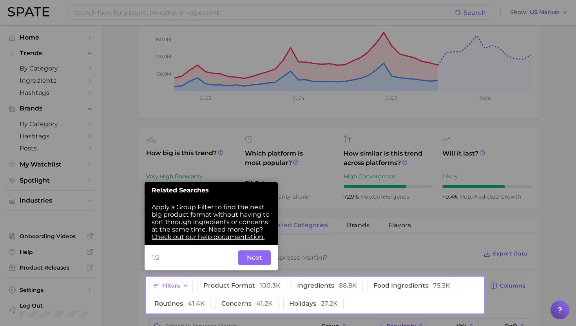
scroll to position [191, 0]
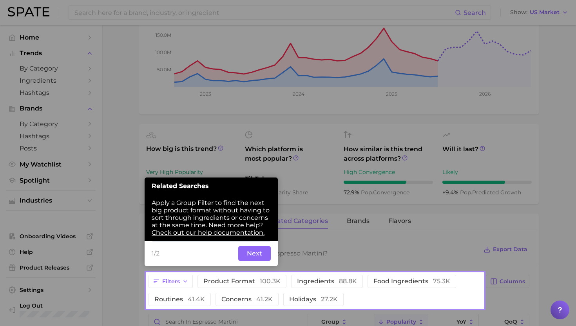
click at [253, 251] on button "Next" at bounding box center [254, 253] width 32 height 15
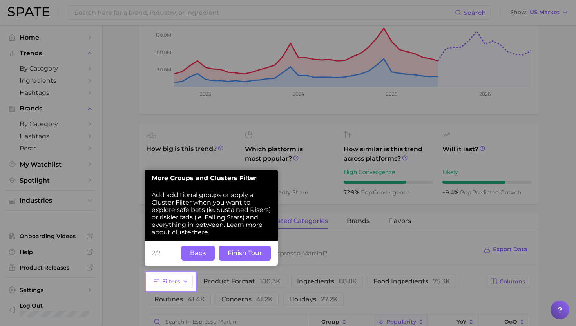
click at [254, 251] on button "Finish Tour" at bounding box center [245, 252] width 52 height 15
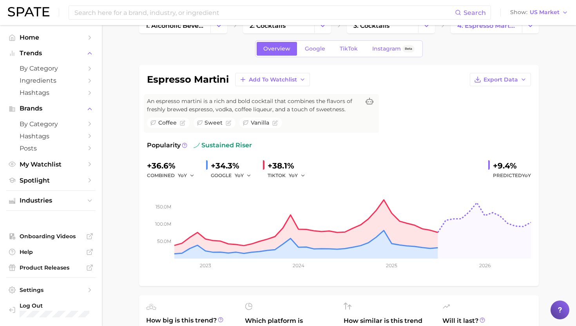
scroll to position [0, 0]
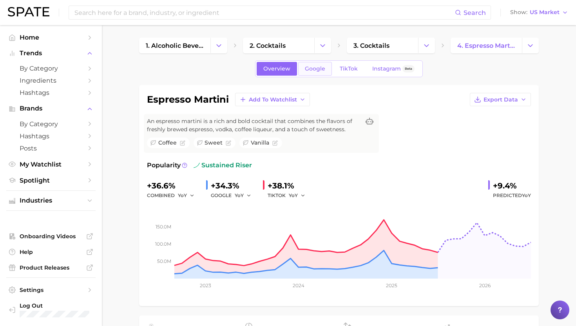
click at [314, 73] on link "Google" at bounding box center [315, 69] width 34 height 14
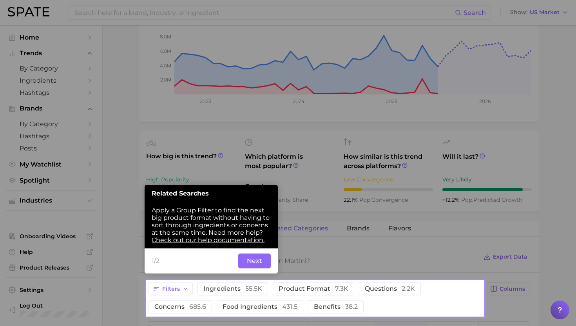
scroll to position [191, 0]
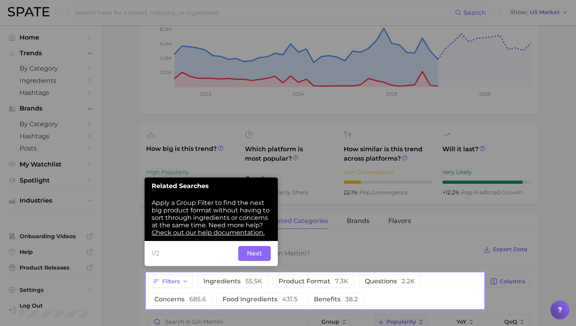
click at [256, 254] on button "Next" at bounding box center [254, 253] width 32 height 15
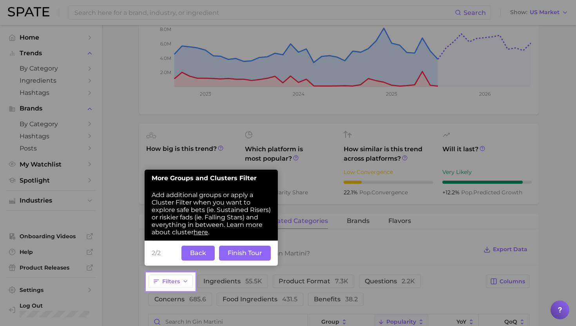
click at [256, 254] on button "Finish Tour" at bounding box center [245, 252] width 52 height 15
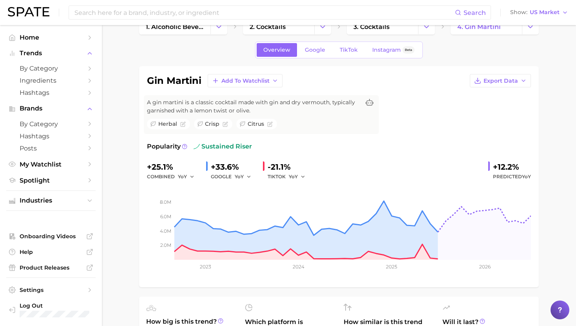
scroll to position [0, 0]
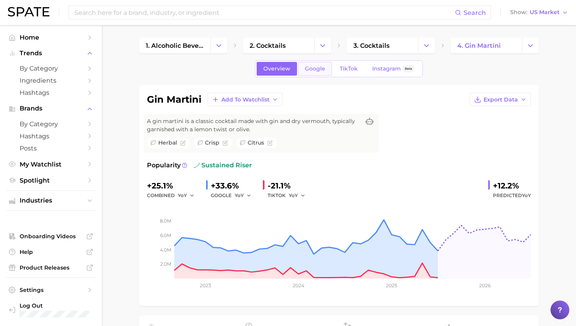
click at [316, 70] on span "Google" at bounding box center [315, 68] width 20 height 7
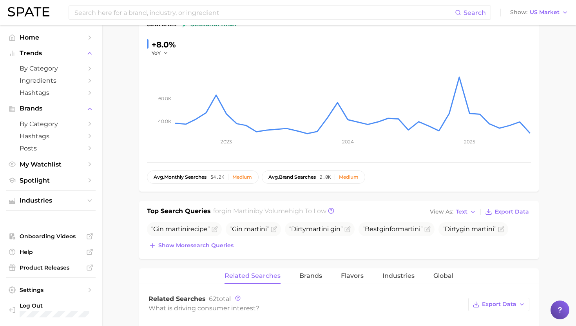
scroll to position [137, 0]
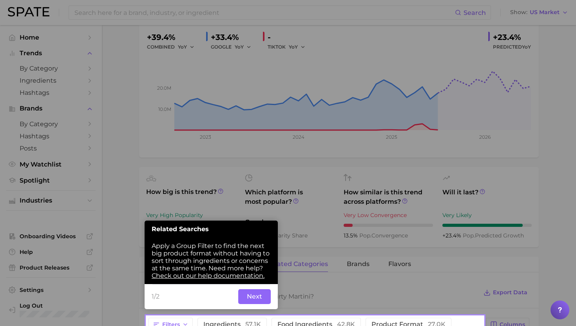
scroll to position [191, 0]
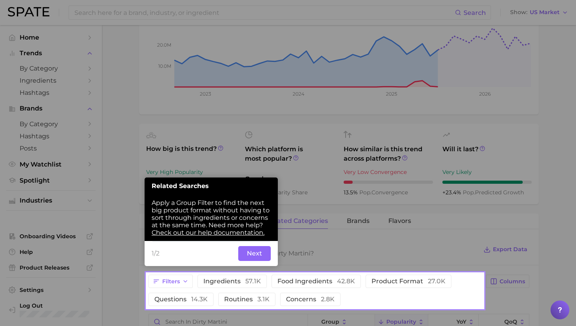
click at [258, 255] on button "Next" at bounding box center [254, 253] width 32 height 15
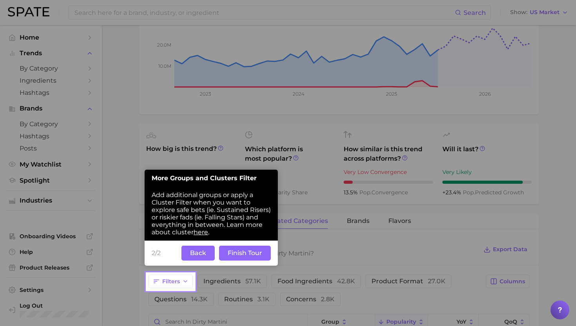
click at [258, 255] on button "Finish Tour" at bounding box center [245, 252] width 52 height 15
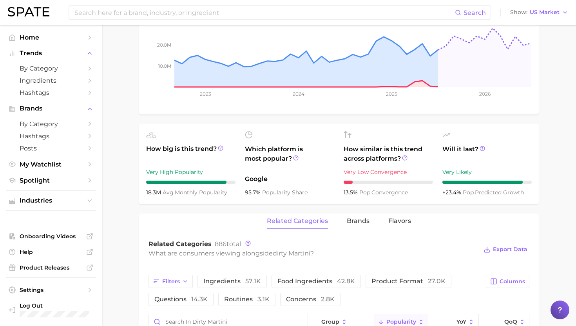
scroll to position [0, 0]
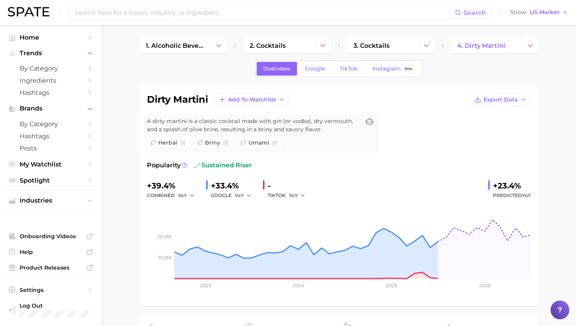
click at [197, 98] on h1 "dirty martini" at bounding box center [177, 99] width 61 height 9
copy div "dirty martini Add to Watchlist Export Data"
click at [320, 74] on link "Google" at bounding box center [315, 69] width 34 height 14
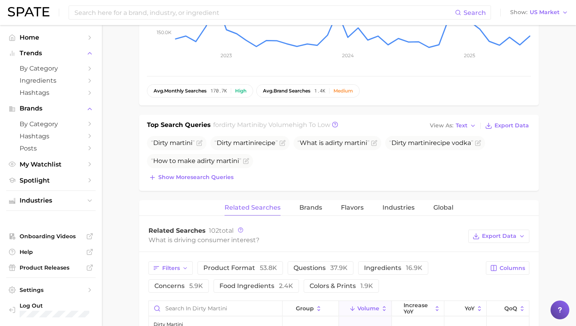
scroll to position [229, 0]
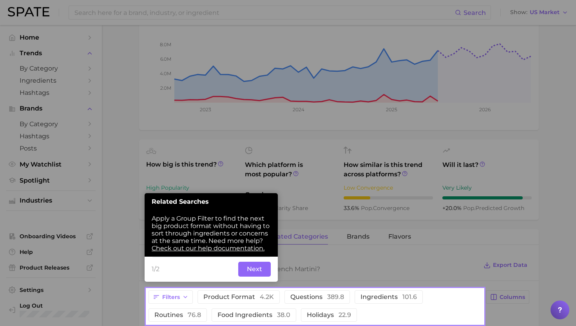
scroll to position [191, 0]
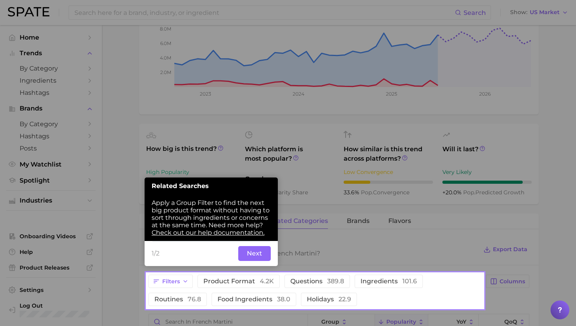
click at [253, 245] on div "1/2 Back Next" at bounding box center [210, 253] width 133 height 25
click at [251, 250] on button "Next" at bounding box center [254, 253] width 32 height 15
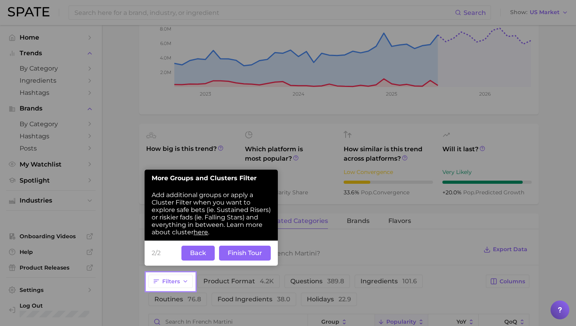
click at [237, 254] on button "Finish Tour" at bounding box center [245, 252] width 52 height 15
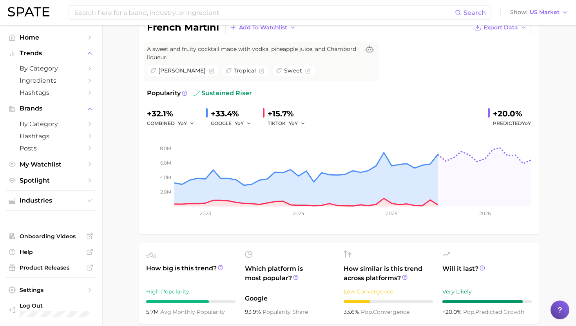
scroll to position [0, 0]
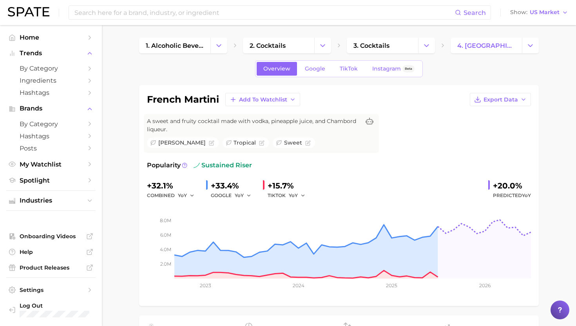
click at [185, 96] on h1 "french martini" at bounding box center [183, 99] width 72 height 9
copy div "french martini Add to Watchlist Export Data"
click at [321, 66] on span "Google" at bounding box center [315, 68] width 20 height 7
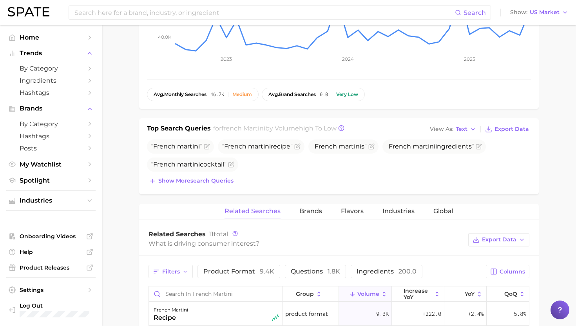
scroll to position [223, 0]
